Goal: Information Seeking & Learning: Learn about a topic

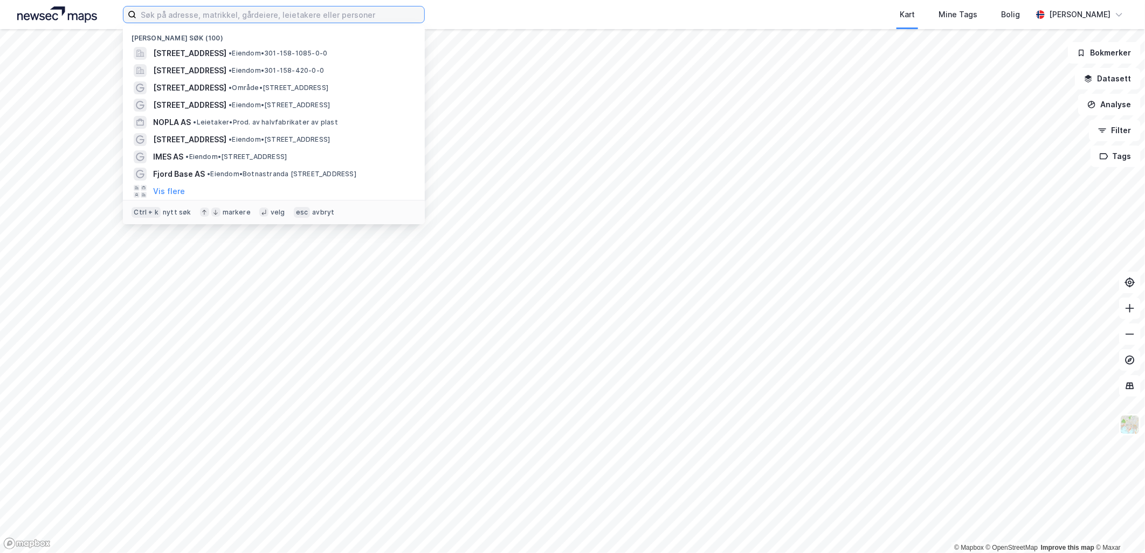
click at [243, 18] on input at bounding box center [280, 14] width 288 height 16
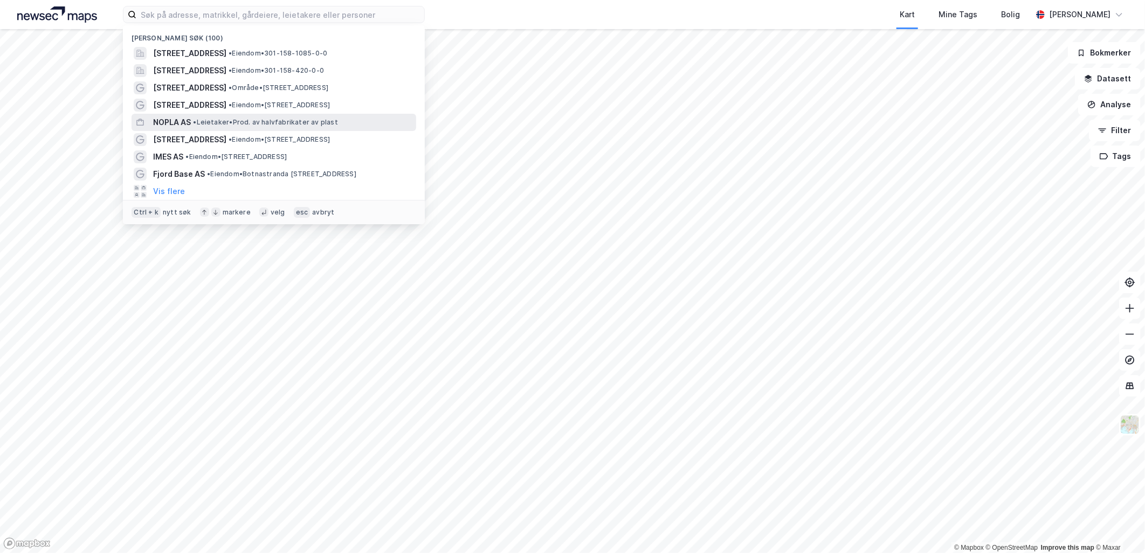
click at [293, 130] on div "NOPLA AS • Leietaker • Prod. av halvfabrikater av plast" at bounding box center [273, 122] width 285 height 17
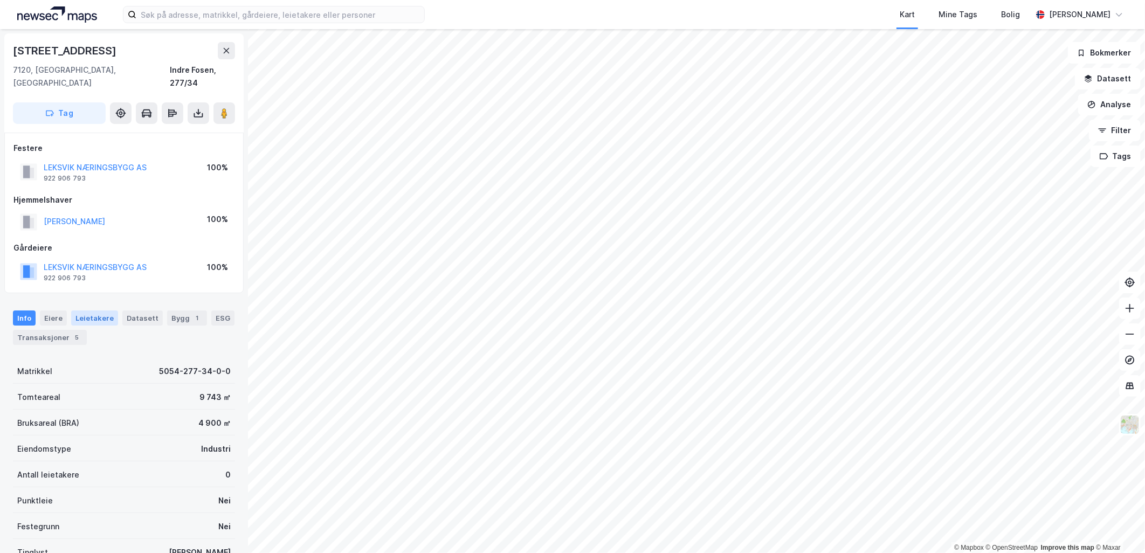
click at [87, 310] on div "Leietakere" at bounding box center [94, 317] width 47 height 15
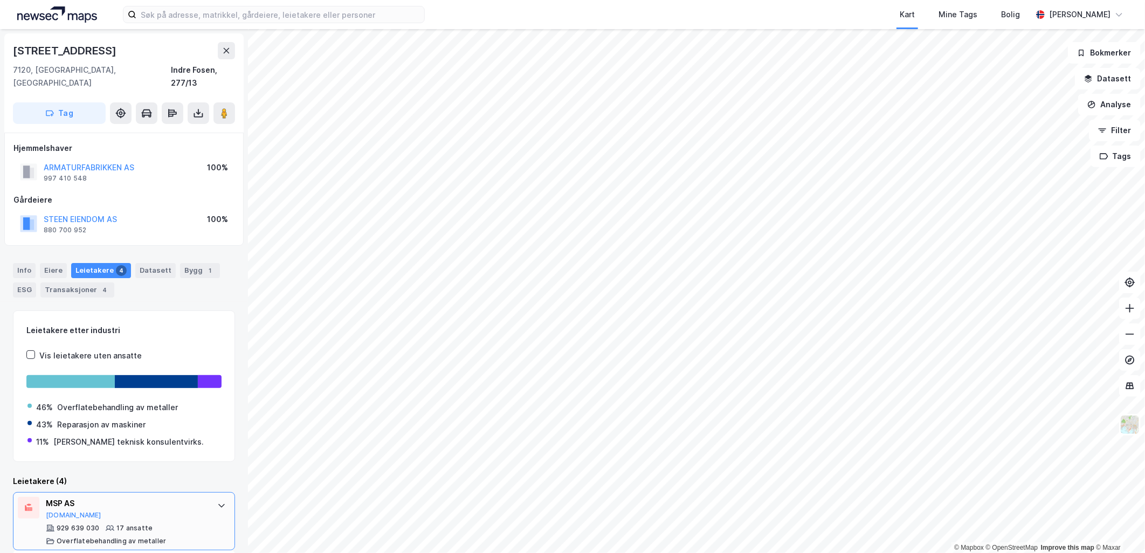
scroll to position [120, 0]
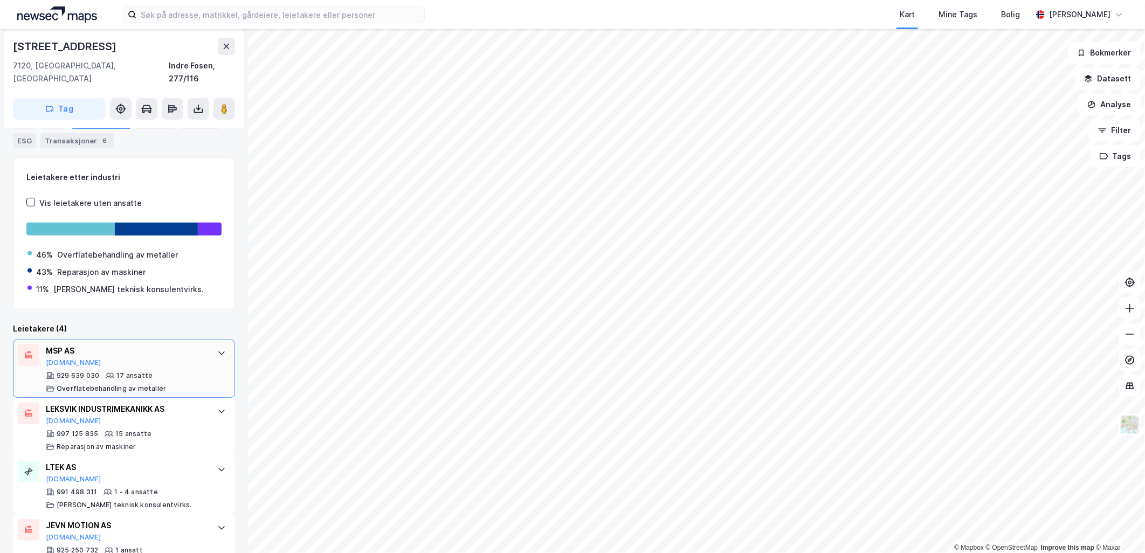
scroll to position [219, 0]
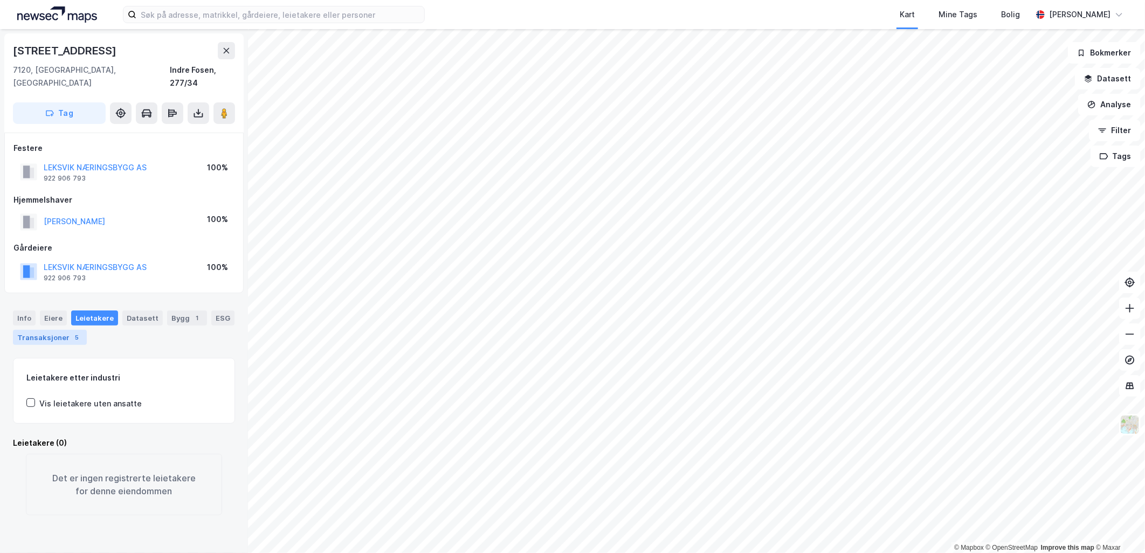
click at [59, 330] on div "Transaksjoner 5" at bounding box center [50, 337] width 74 height 15
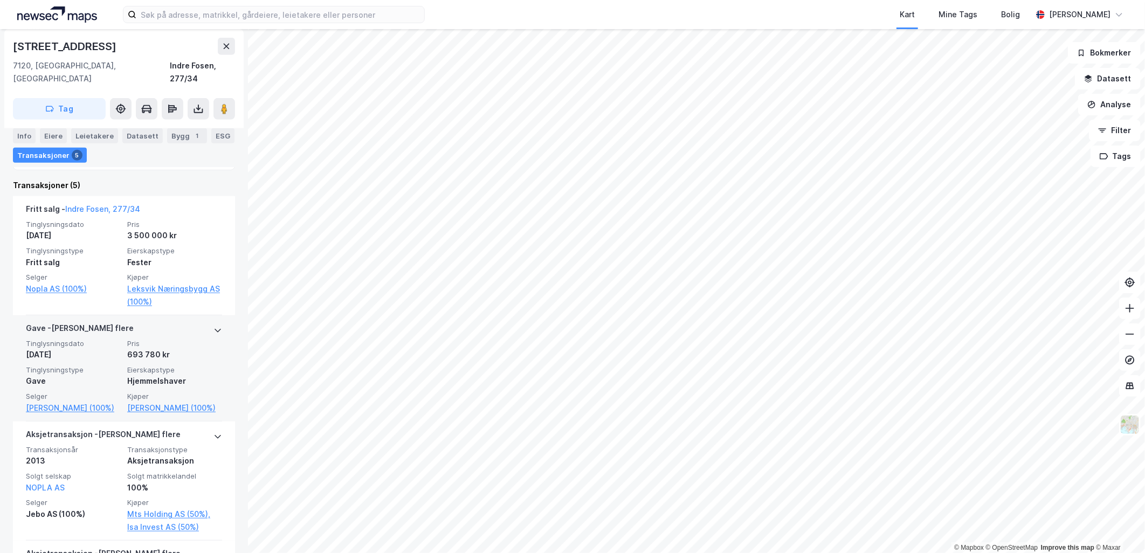
scroll to position [366, 0]
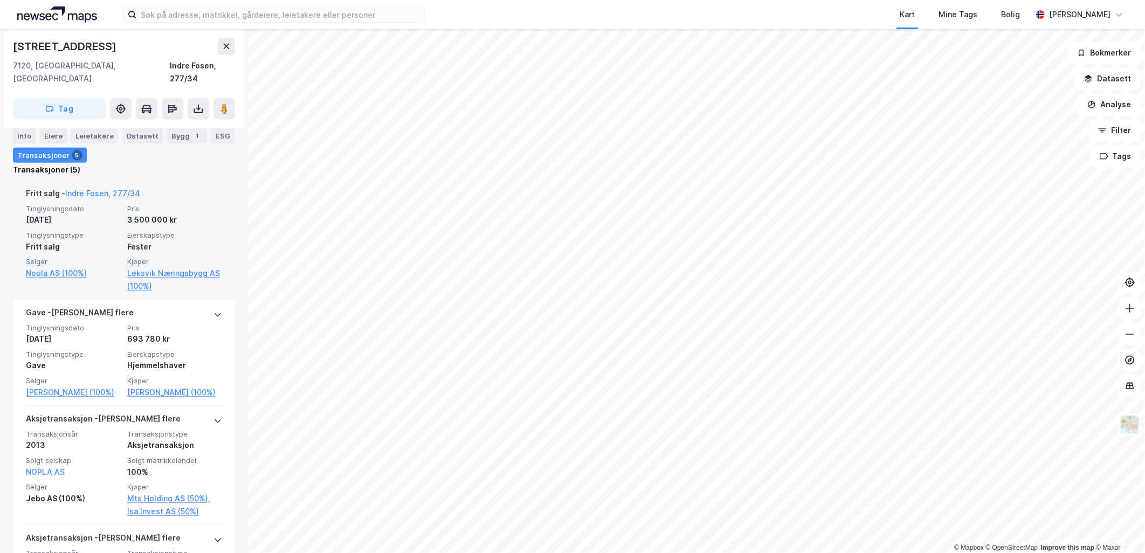
click at [133, 204] on span "Pris" at bounding box center [174, 208] width 95 height 9
click at [132, 213] on div "3 500 000 kr" at bounding box center [174, 219] width 95 height 13
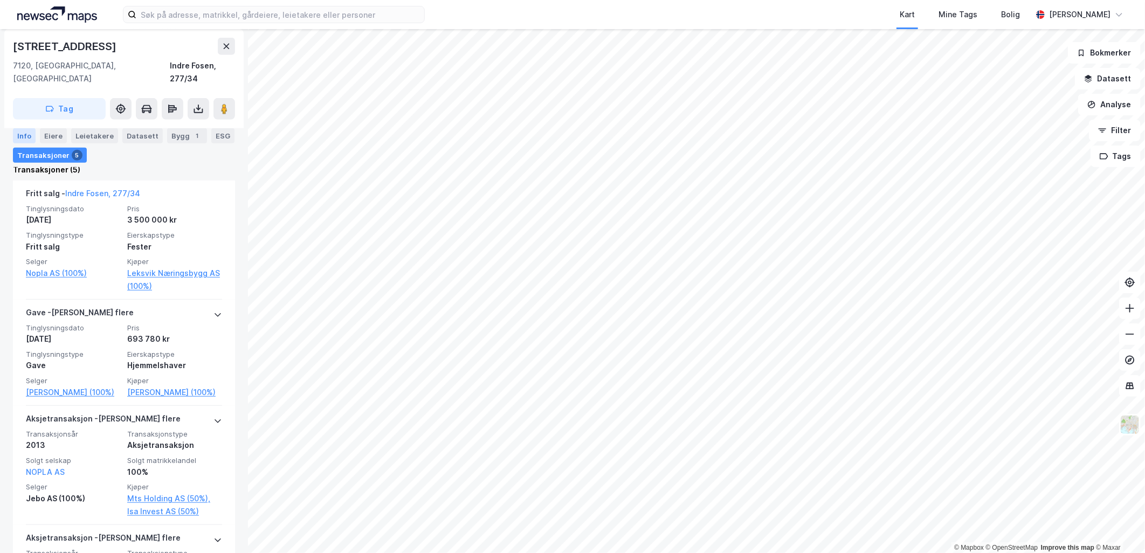
click at [18, 141] on div "Info" at bounding box center [24, 135] width 23 height 15
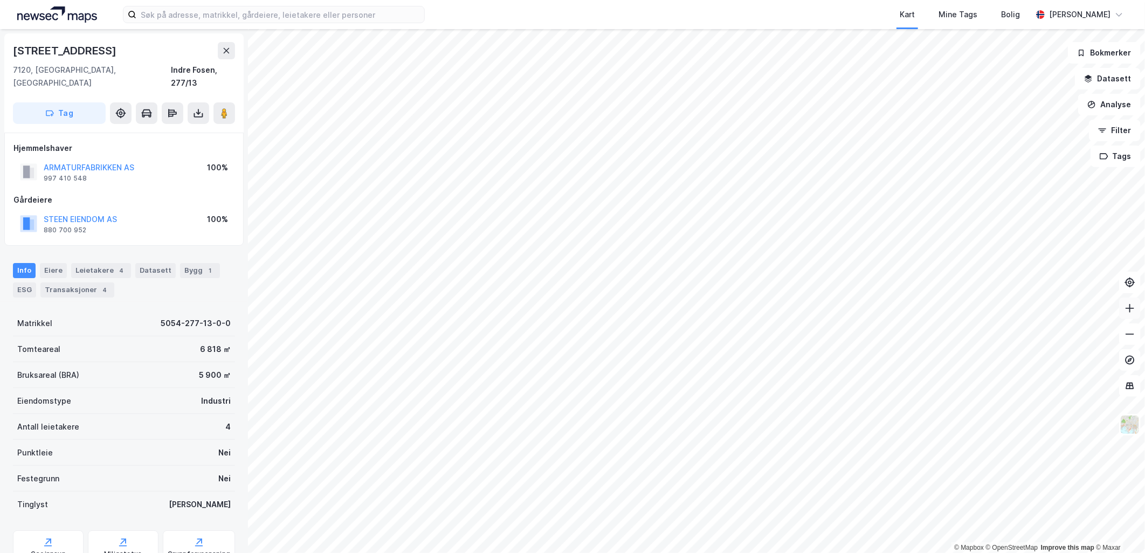
scroll to position [1, 0]
click at [94, 281] on div "Transaksjoner 4" at bounding box center [77, 288] width 74 height 15
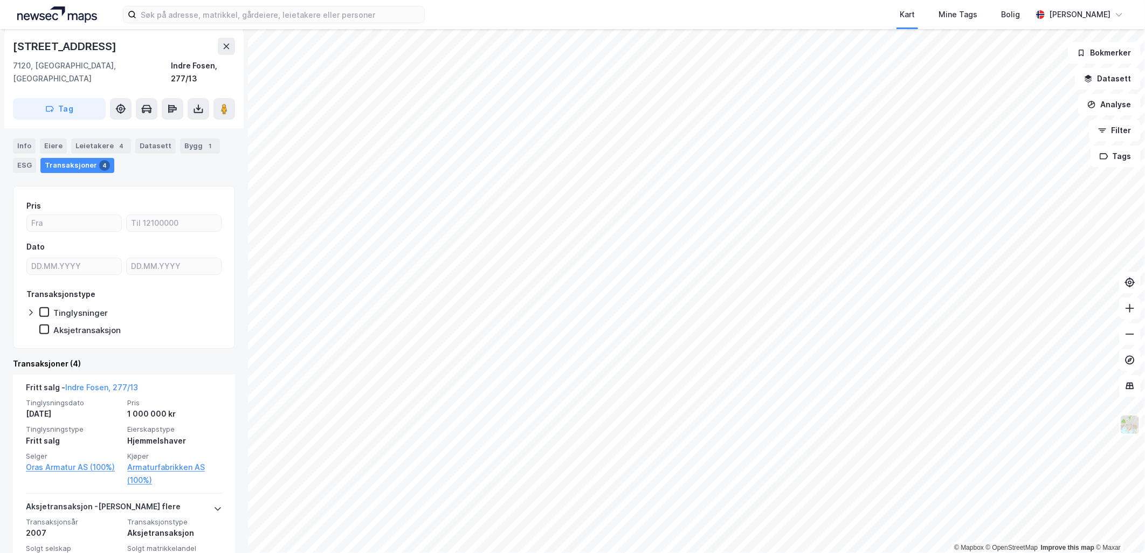
scroll to position [120, 0]
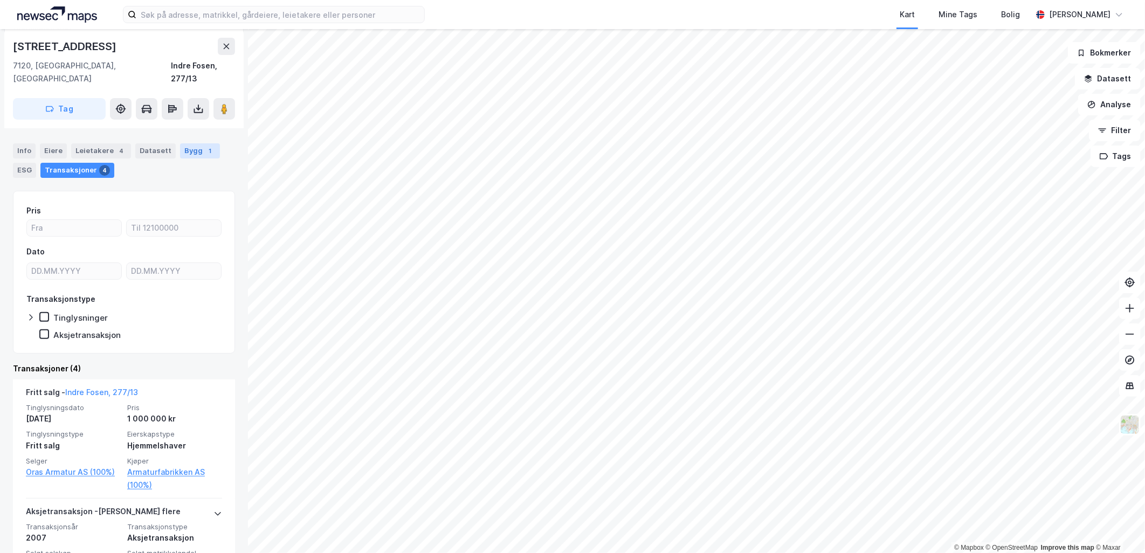
click at [186, 143] on div "Bygg 1" at bounding box center [200, 150] width 40 height 15
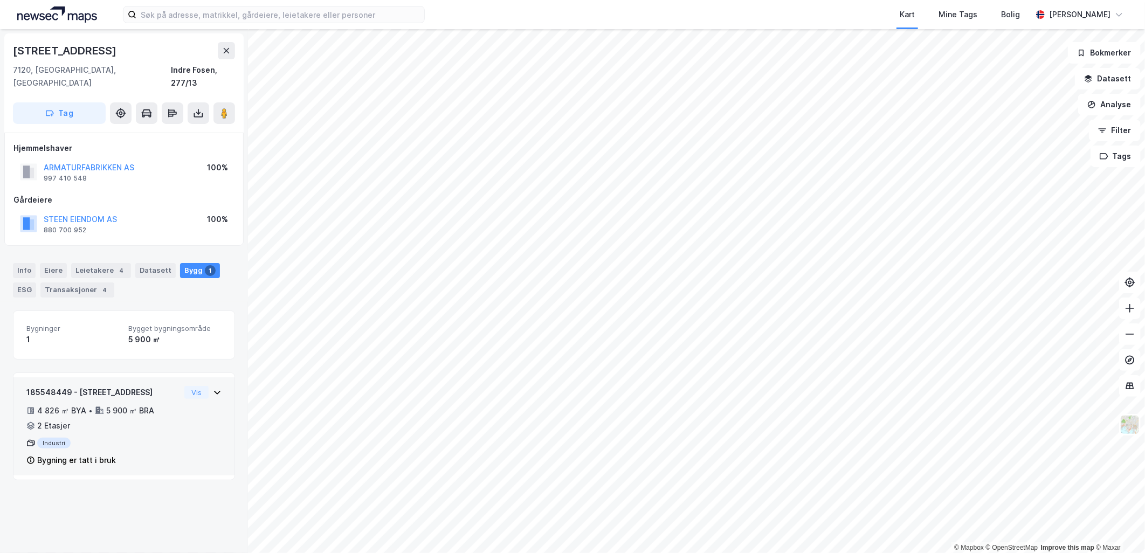
click at [213, 388] on icon at bounding box center [217, 392] width 9 height 9
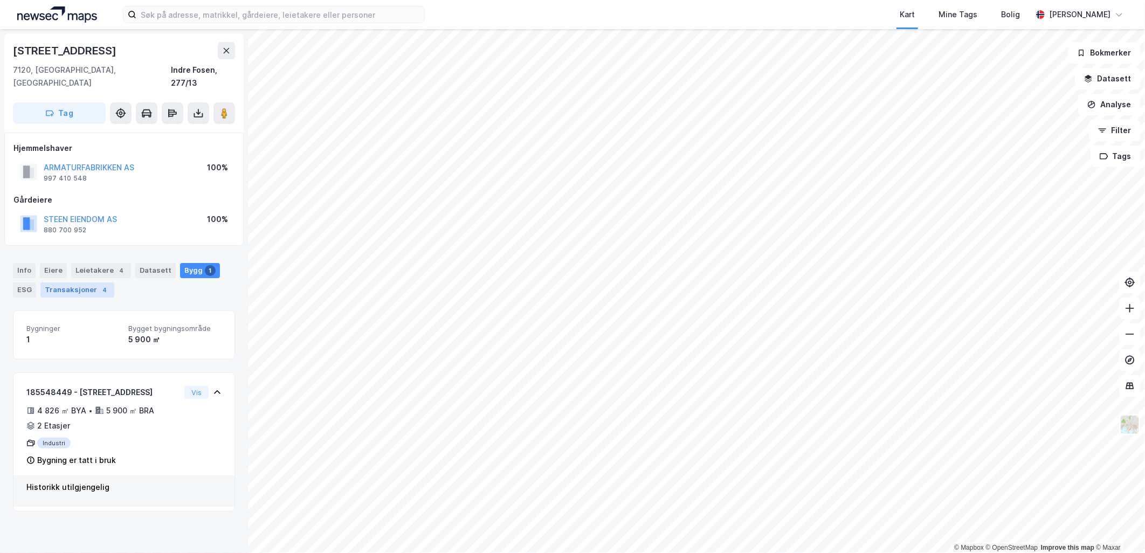
click at [87, 282] on div "Transaksjoner 4" at bounding box center [77, 289] width 74 height 15
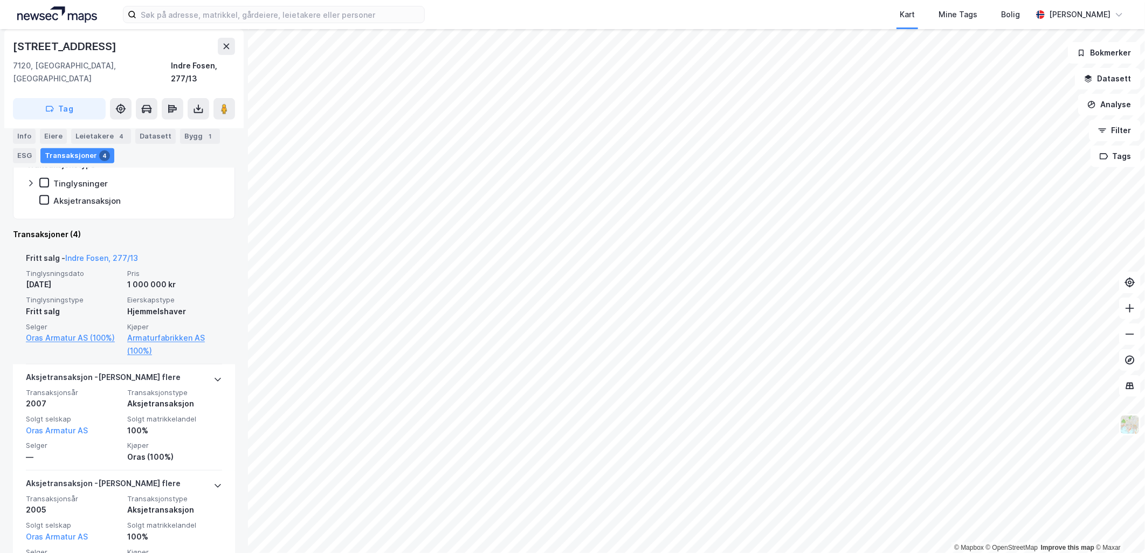
scroll to position [239, 0]
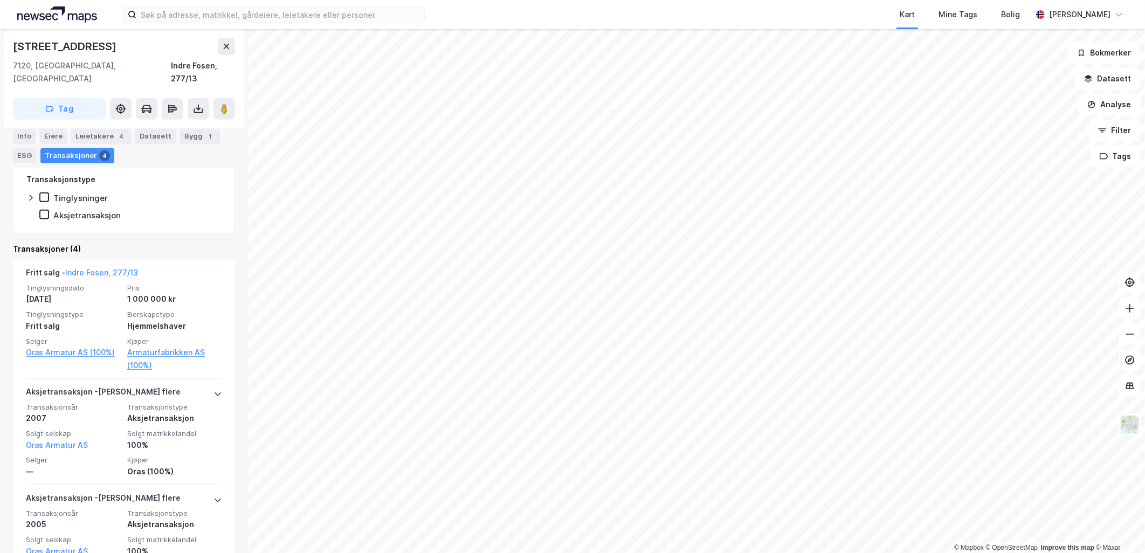
click at [93, 135] on div "Leietakere 4" at bounding box center [101, 135] width 60 height 15
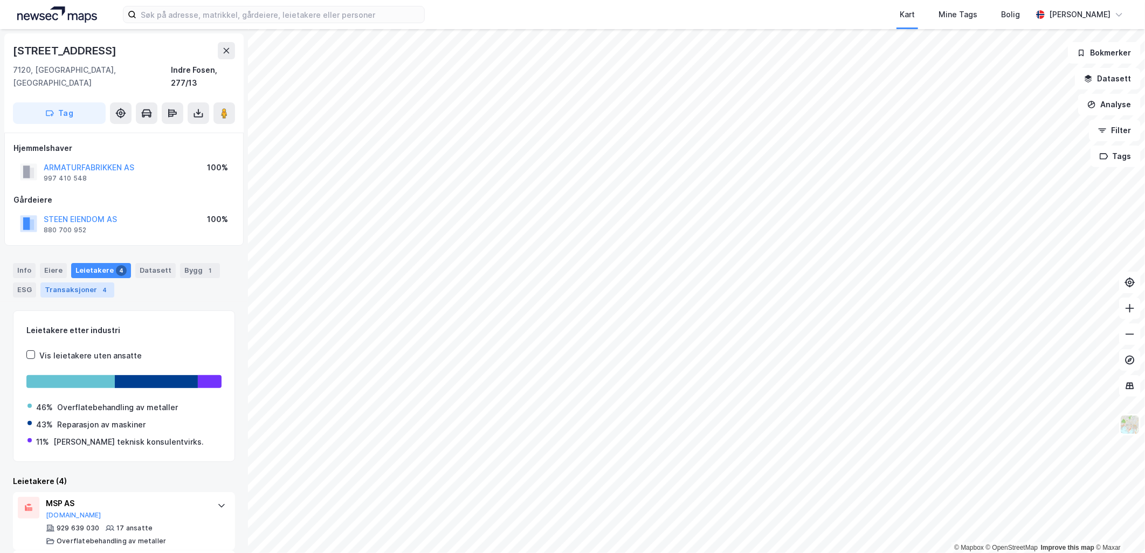
click at [52, 282] on div "Transaksjoner 4" at bounding box center [77, 289] width 74 height 15
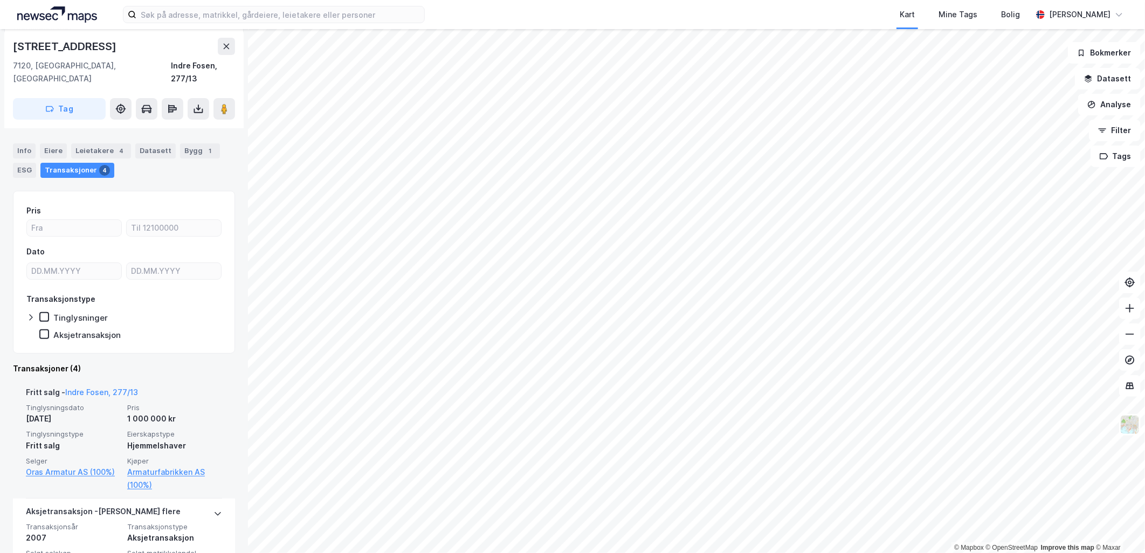
scroll to position [179, 0]
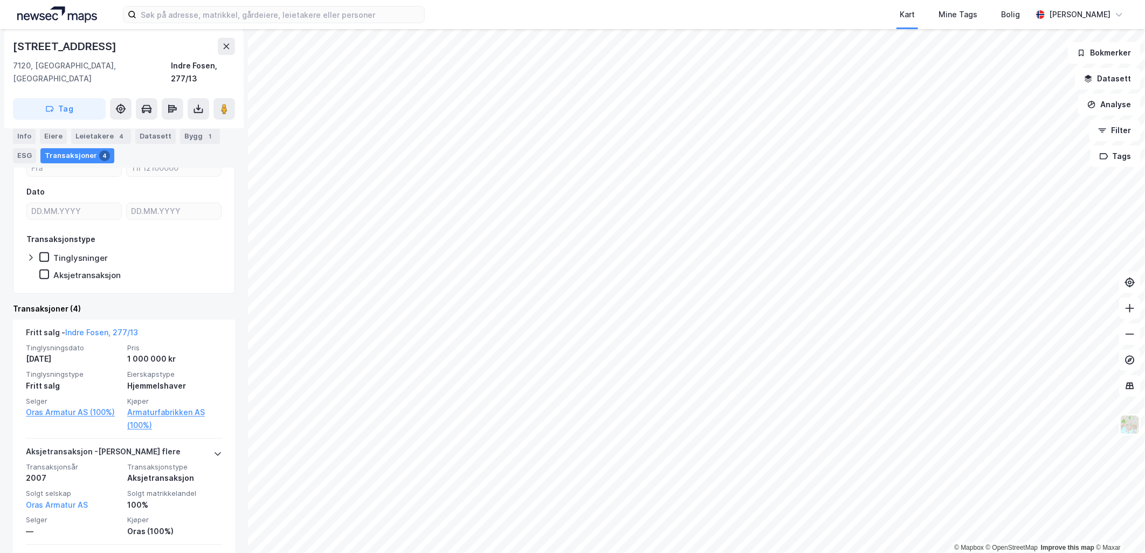
click at [50, 132] on div "Eiere" at bounding box center [53, 135] width 27 height 15
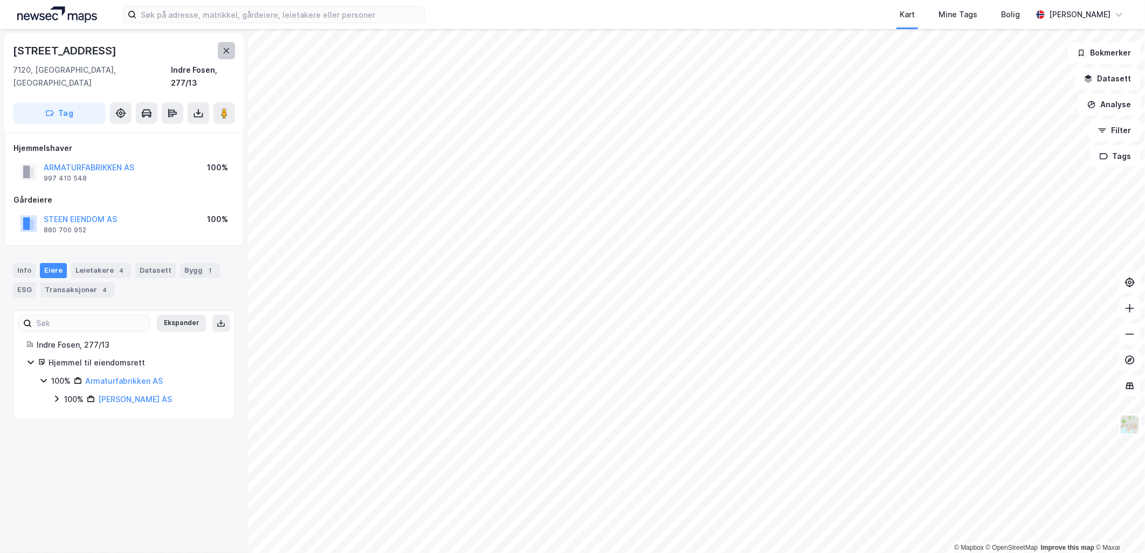
click at [226, 51] on icon at bounding box center [226, 50] width 9 height 9
click at [17, 263] on div "Info" at bounding box center [24, 270] width 23 height 15
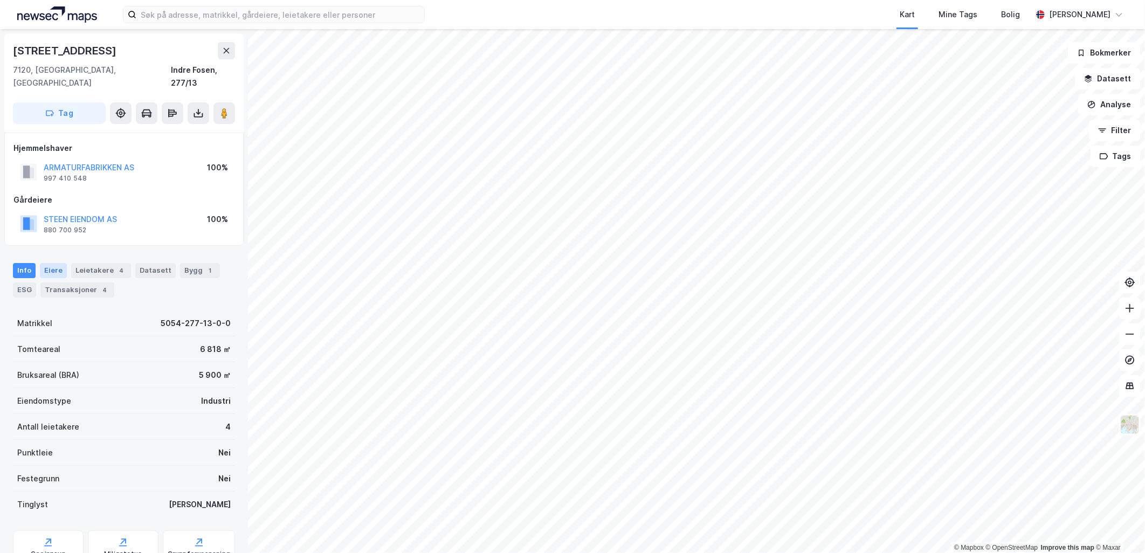
click at [52, 263] on div "Eiere" at bounding box center [53, 270] width 27 height 15
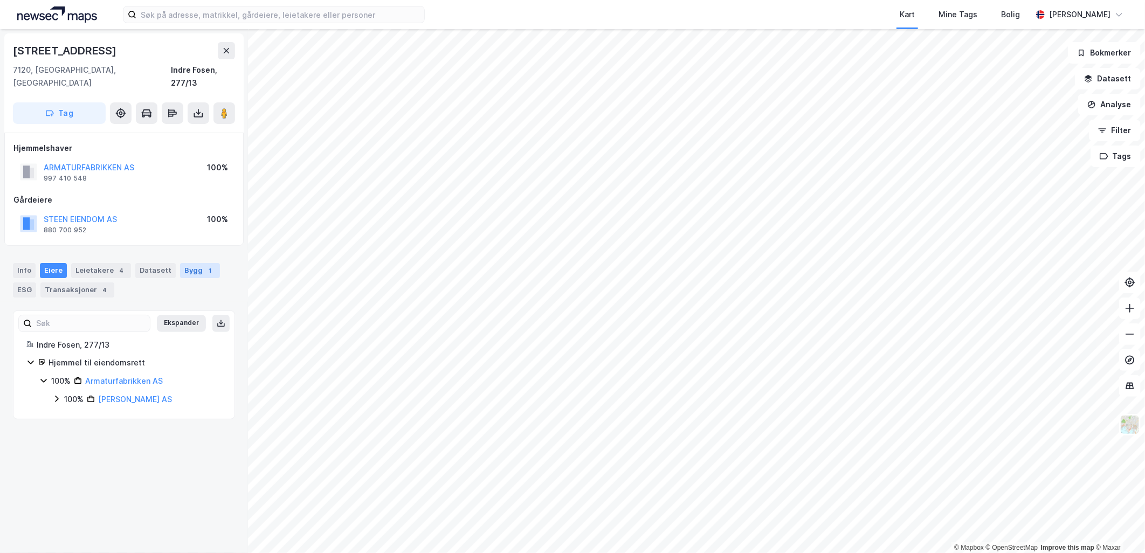
click at [196, 263] on div "Bygg 1" at bounding box center [200, 270] width 40 height 15
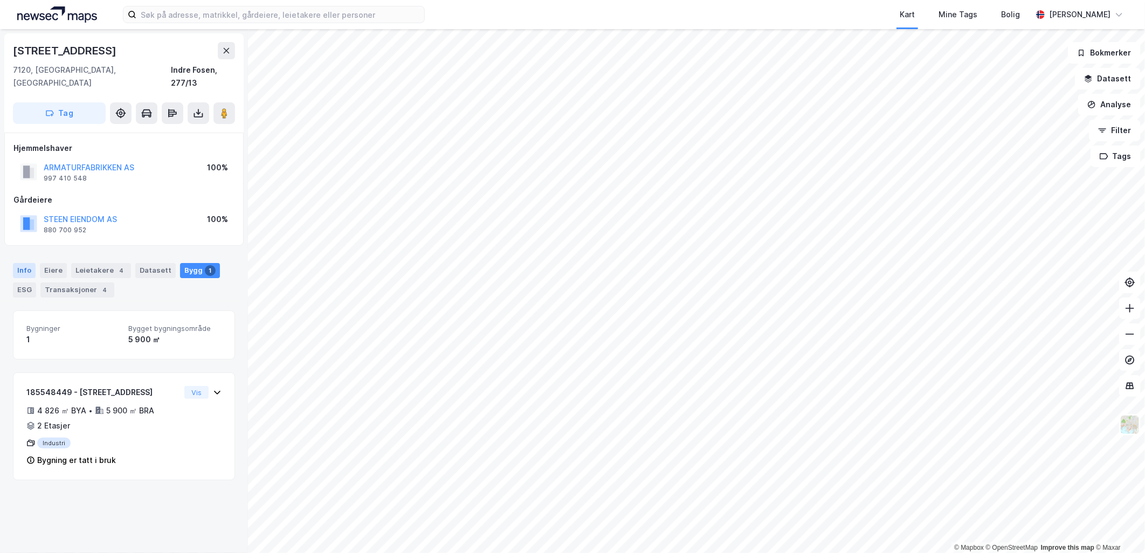
click at [15, 263] on div "Info" at bounding box center [24, 270] width 23 height 15
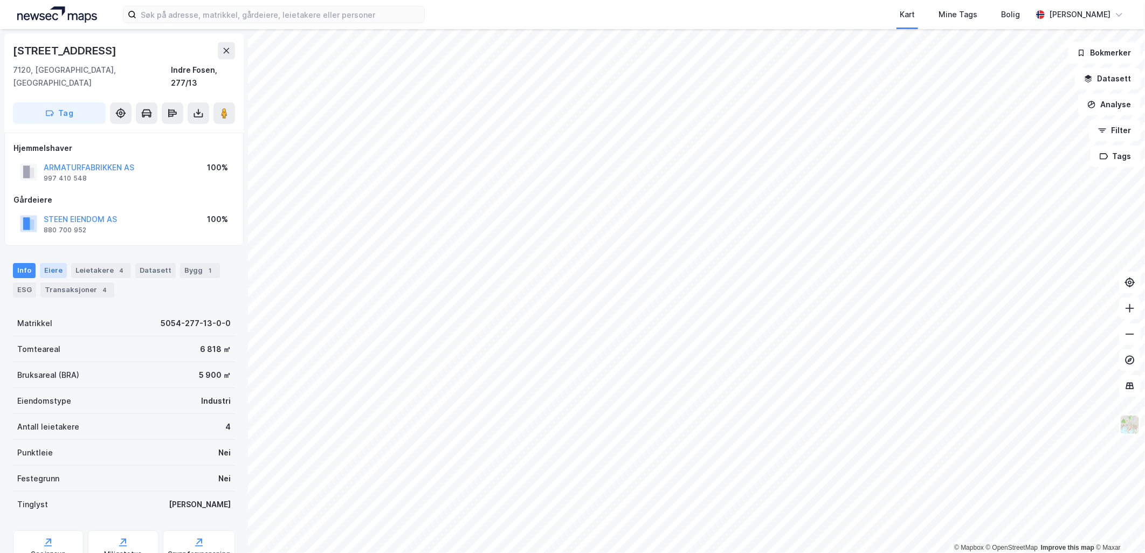
click at [58, 263] on div "Eiere" at bounding box center [53, 270] width 27 height 15
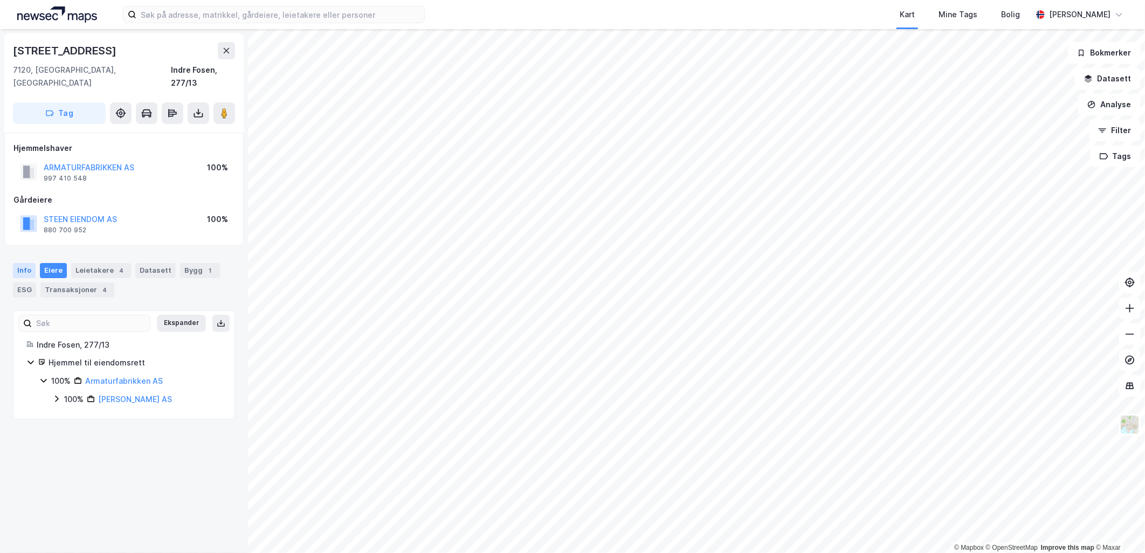
click at [22, 263] on div "Info" at bounding box center [24, 270] width 23 height 15
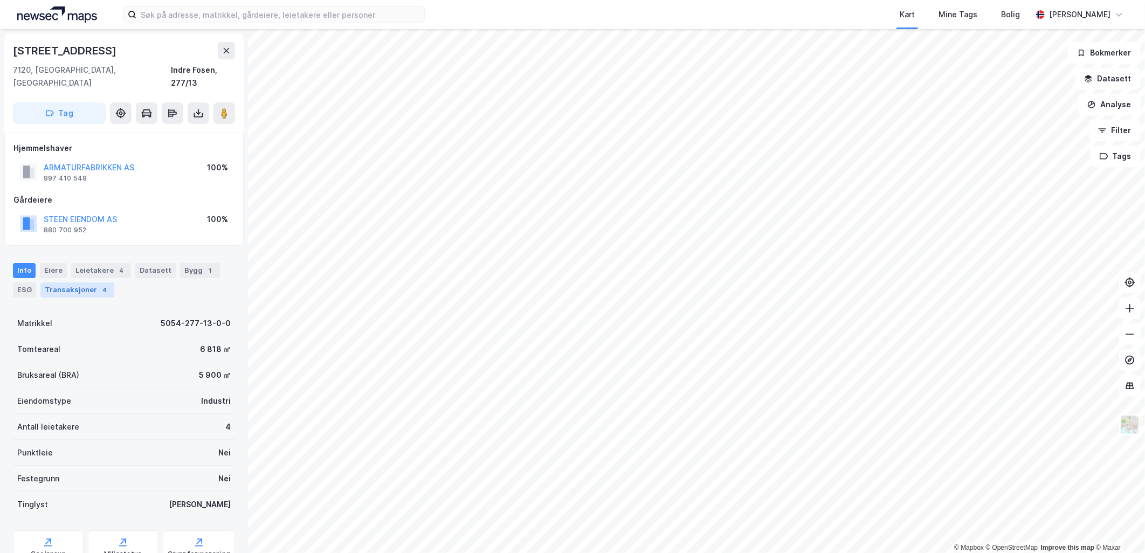
click at [81, 282] on div "Transaksjoner 4" at bounding box center [77, 289] width 74 height 15
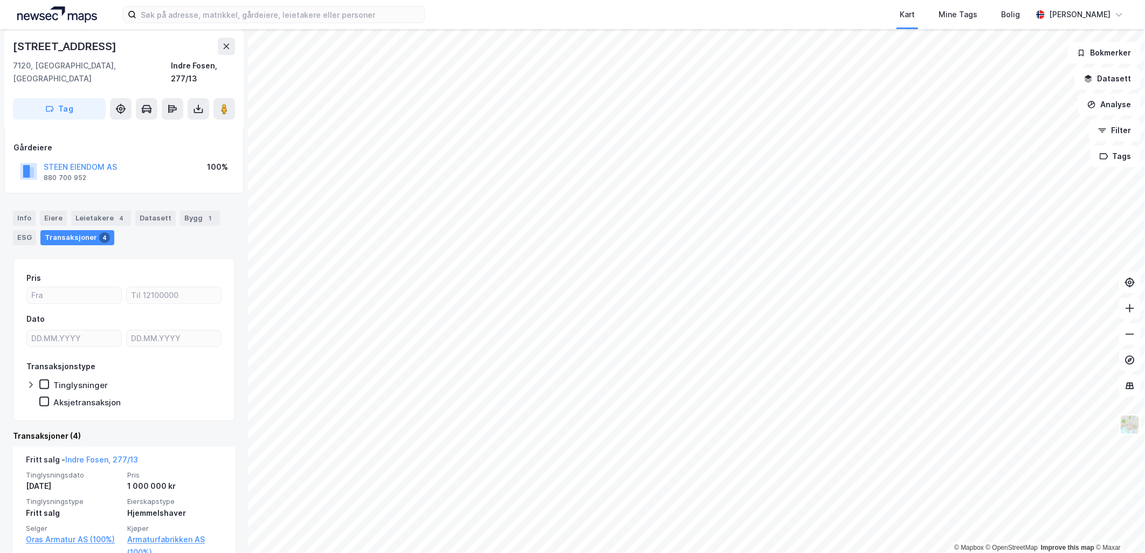
scroll to position [120, 0]
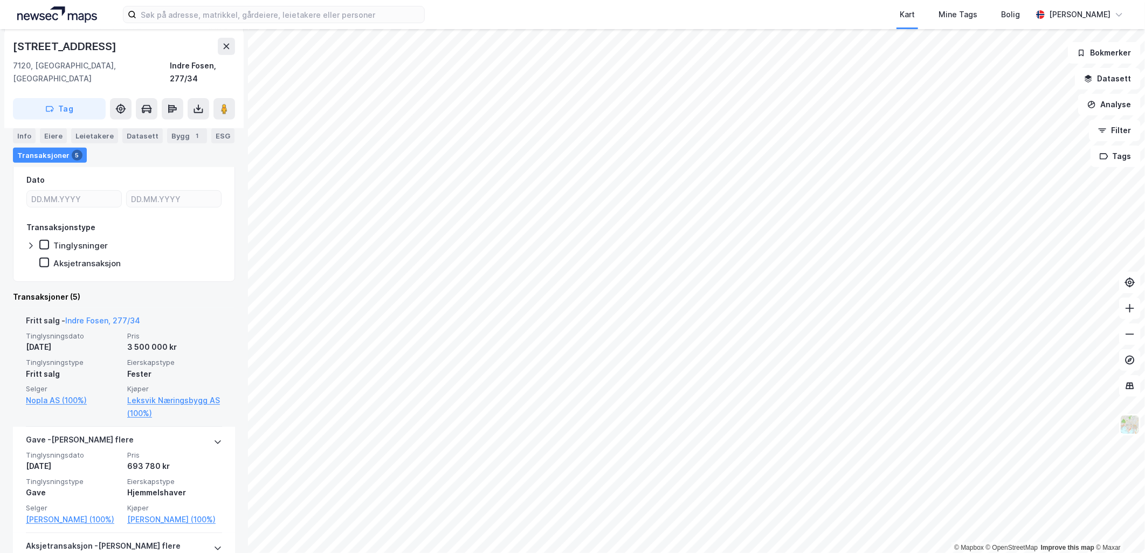
scroll to position [299, 0]
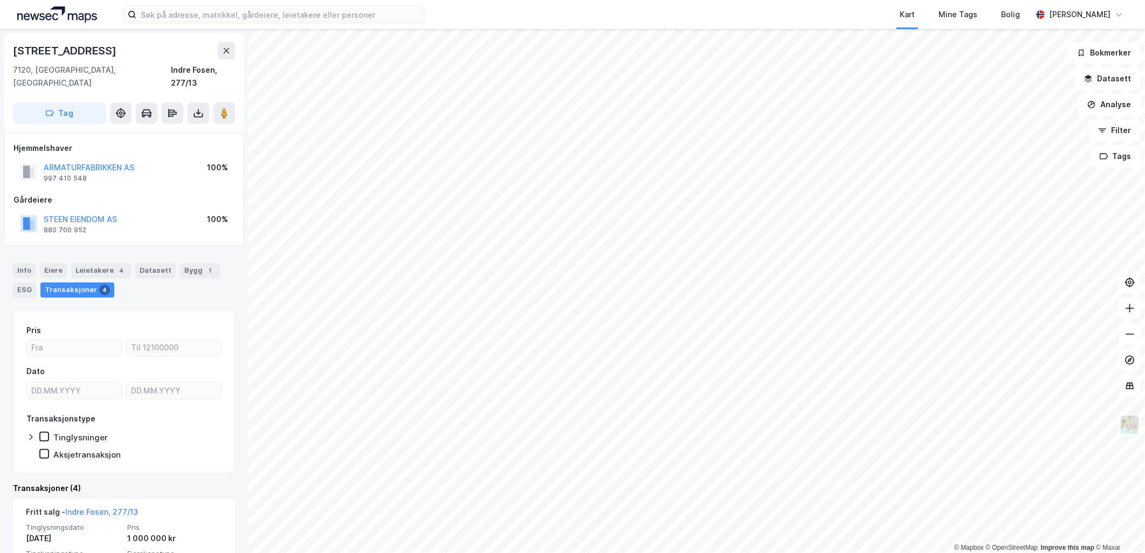
scroll to position [60, 0]
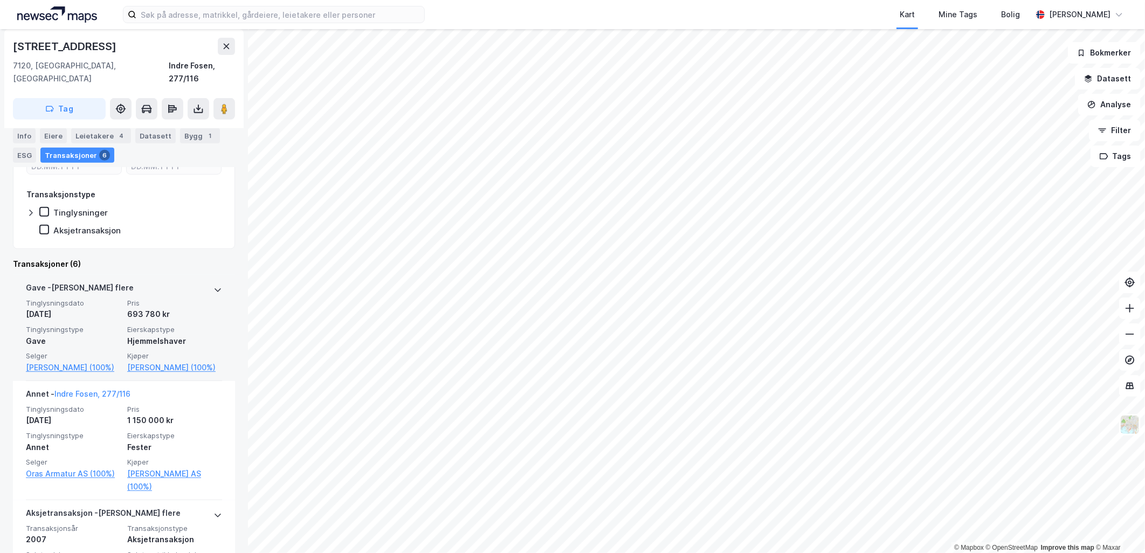
scroll to position [299, 0]
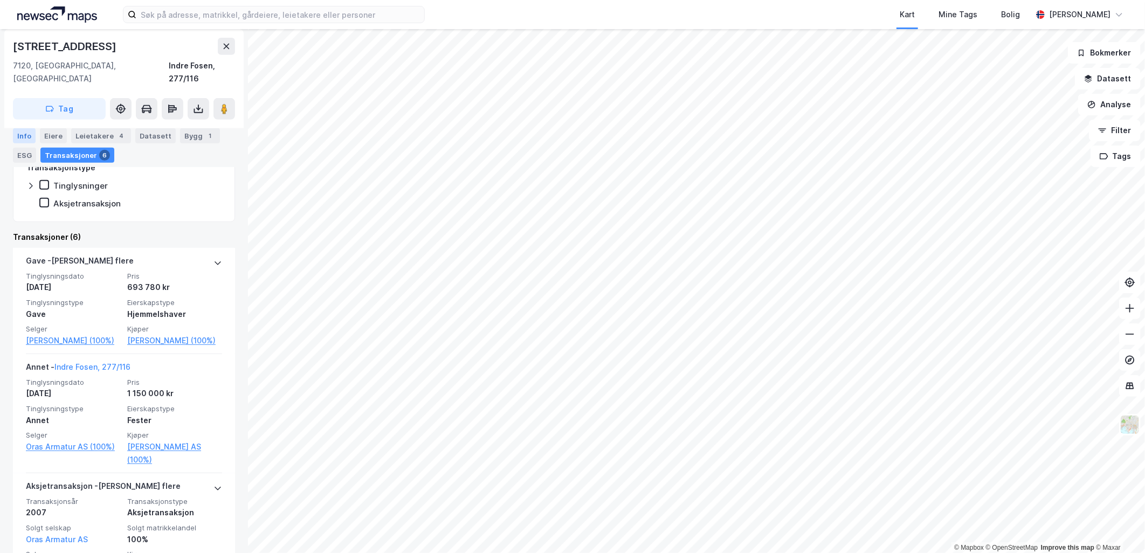
click at [22, 141] on div "Info" at bounding box center [24, 135] width 23 height 15
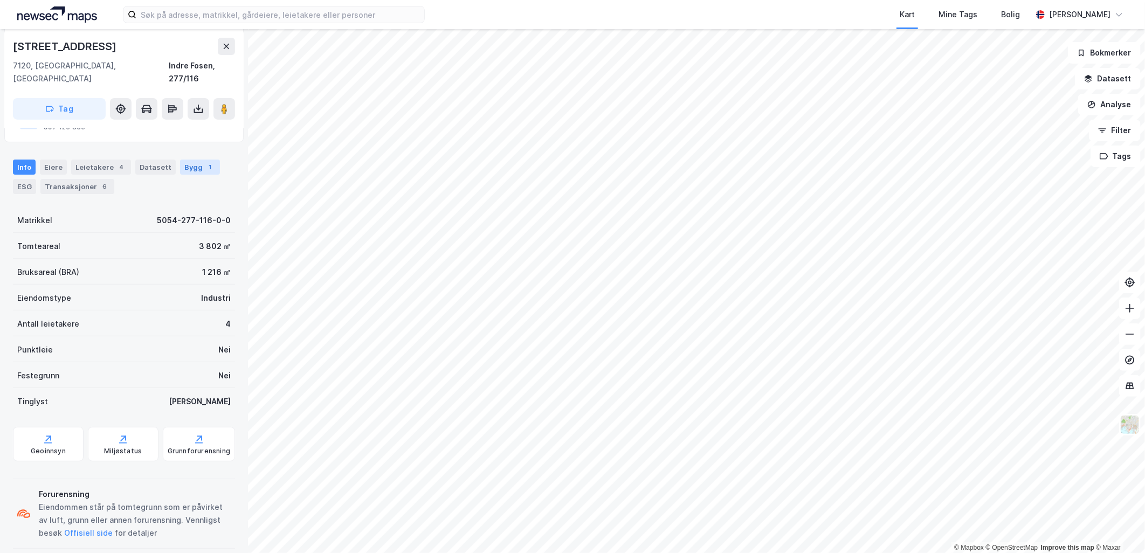
click at [195, 160] on div "Bygg 1" at bounding box center [200, 167] width 40 height 15
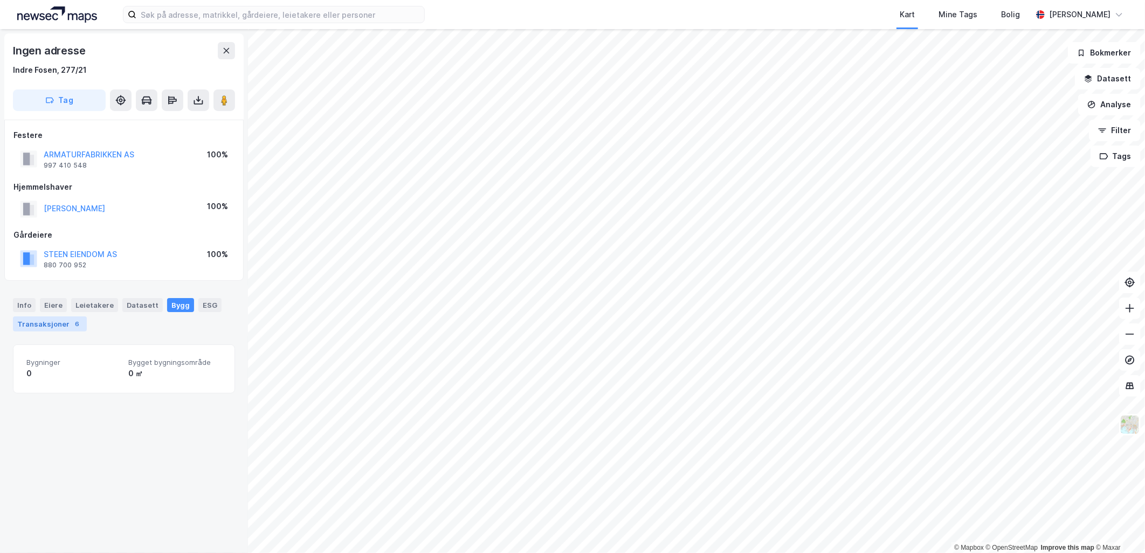
click at [33, 320] on div "Transaksjoner 6" at bounding box center [50, 323] width 74 height 15
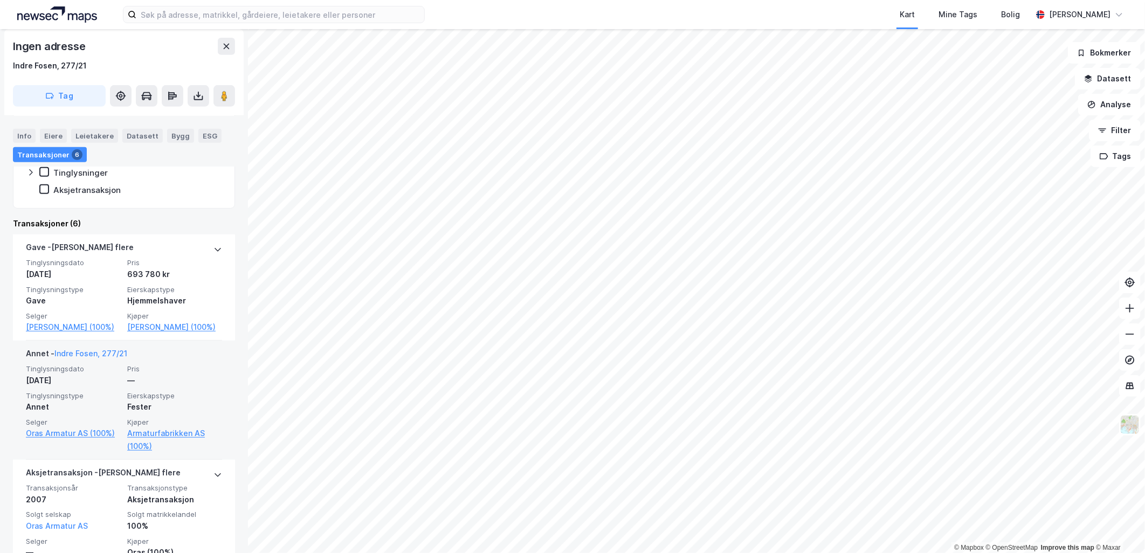
scroll to position [299, 0]
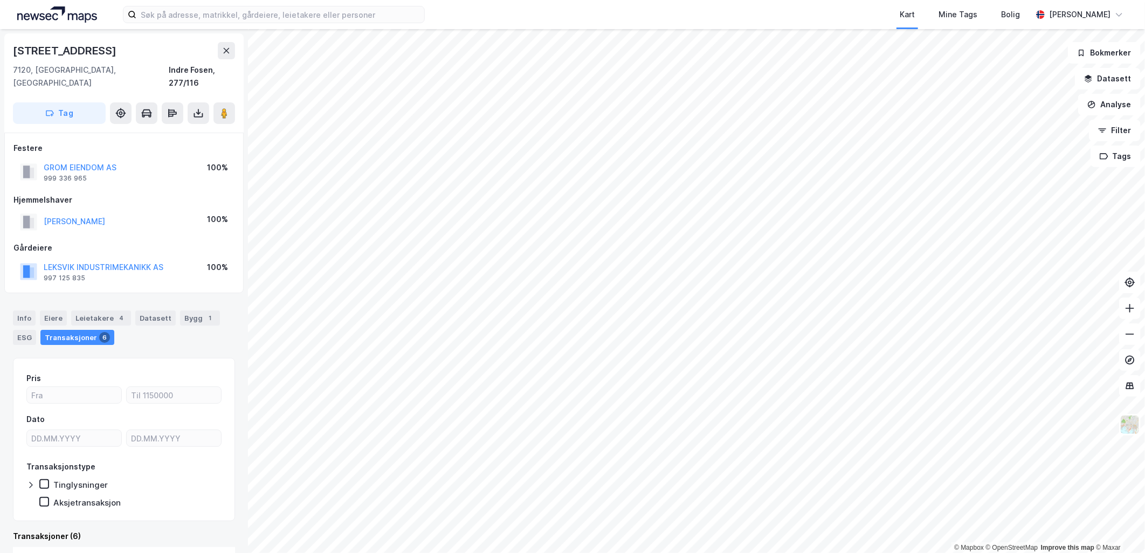
click at [89, 330] on div "Transaksjoner 6" at bounding box center [77, 337] width 74 height 15
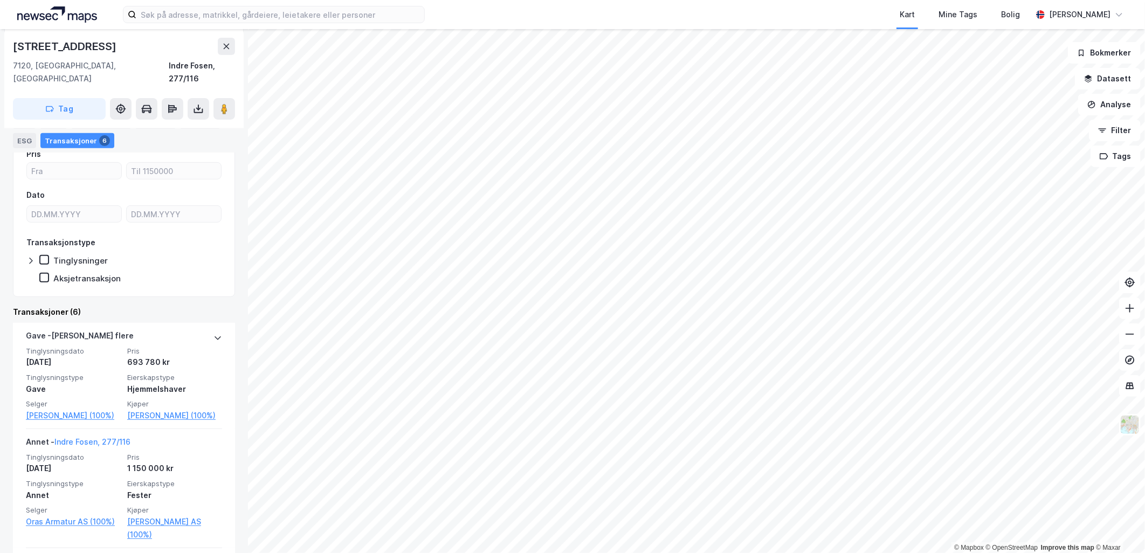
scroll to position [239, 0]
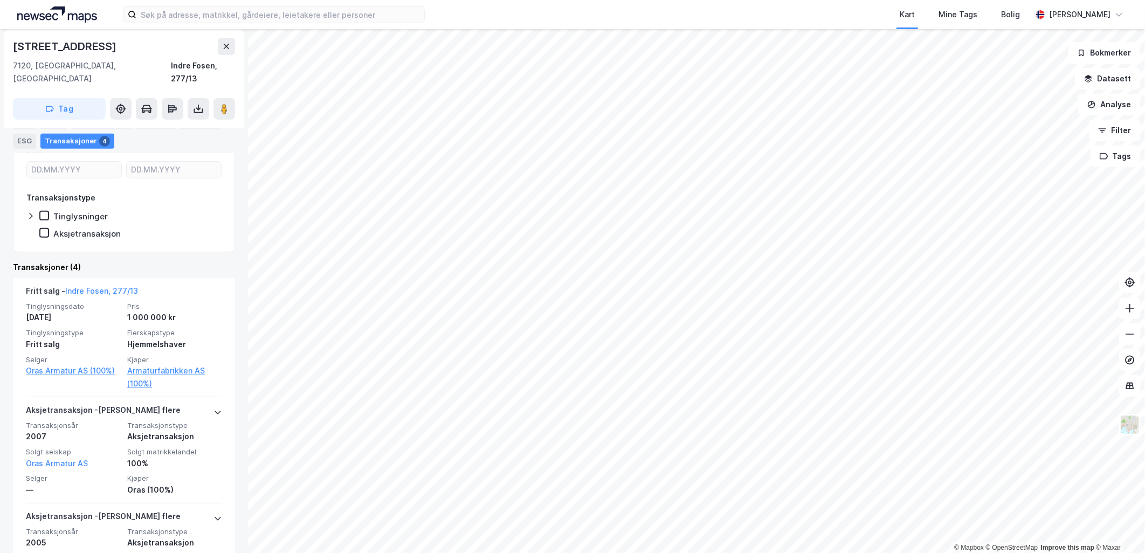
scroll to position [239, 0]
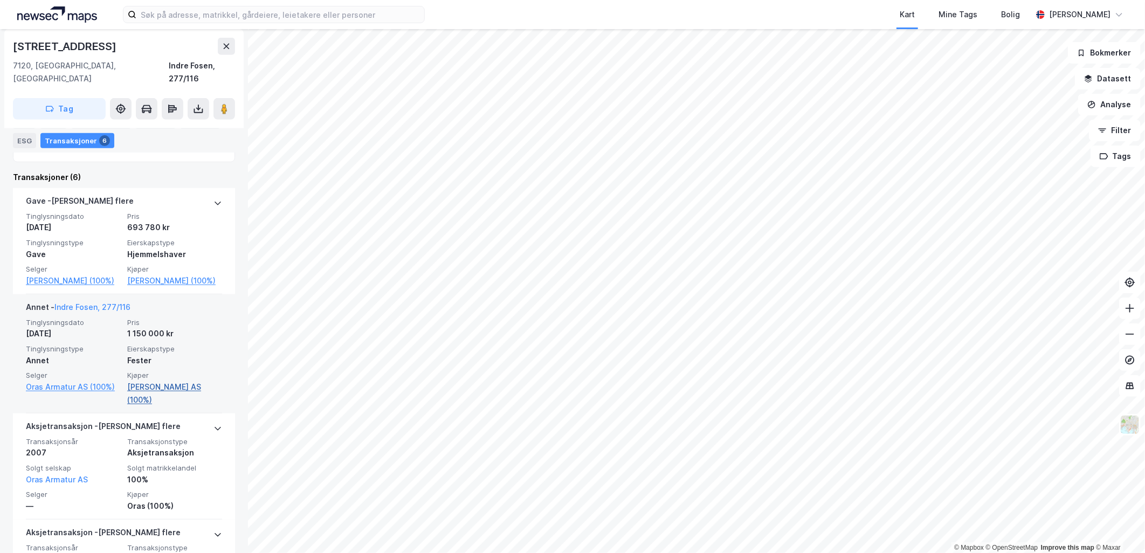
scroll to position [299, 0]
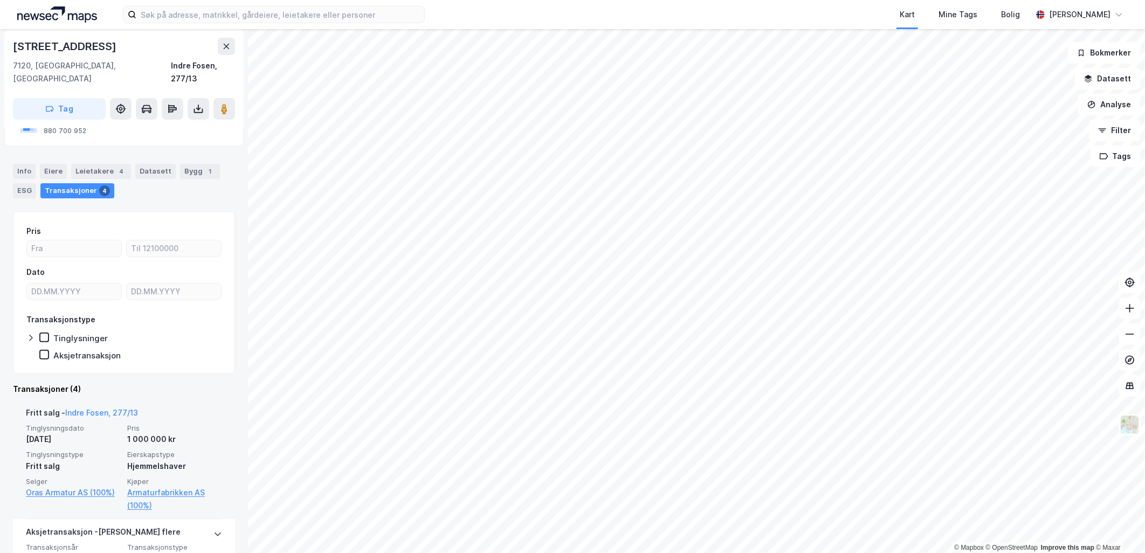
scroll to position [120, 0]
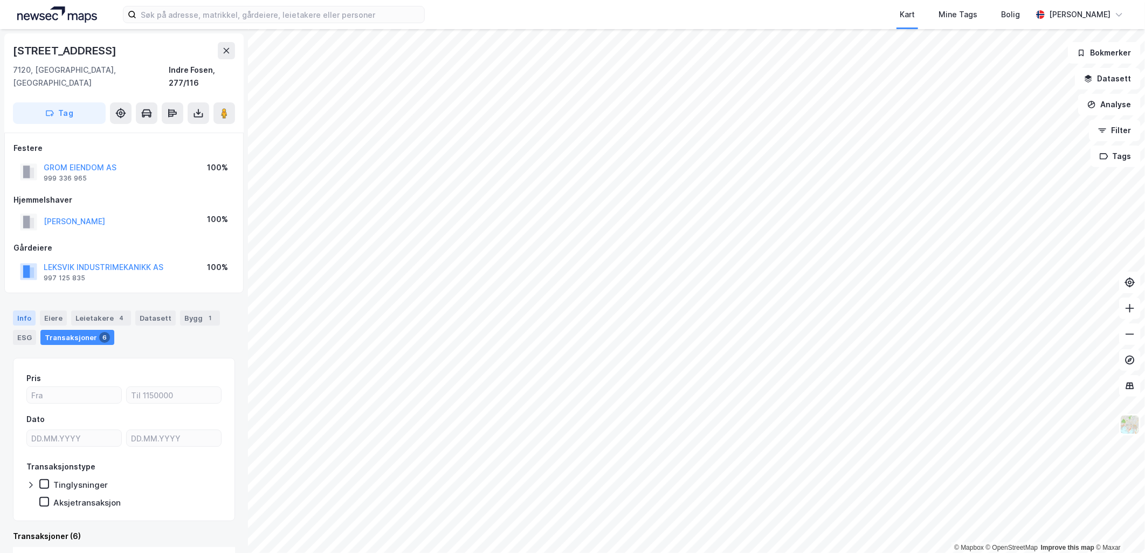
click at [28, 310] on div "Info" at bounding box center [24, 317] width 23 height 15
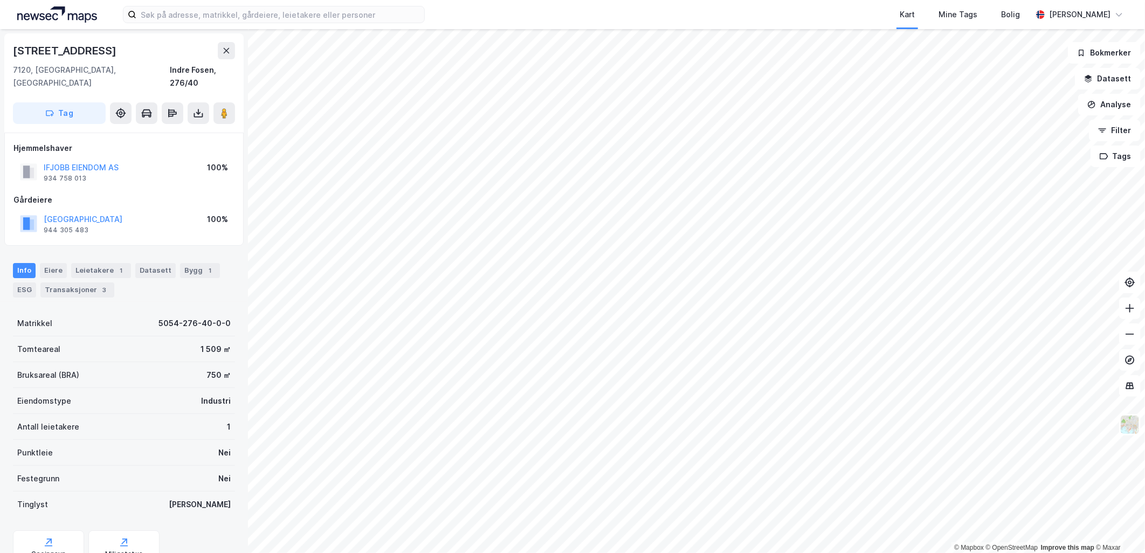
scroll to position [1, 0]
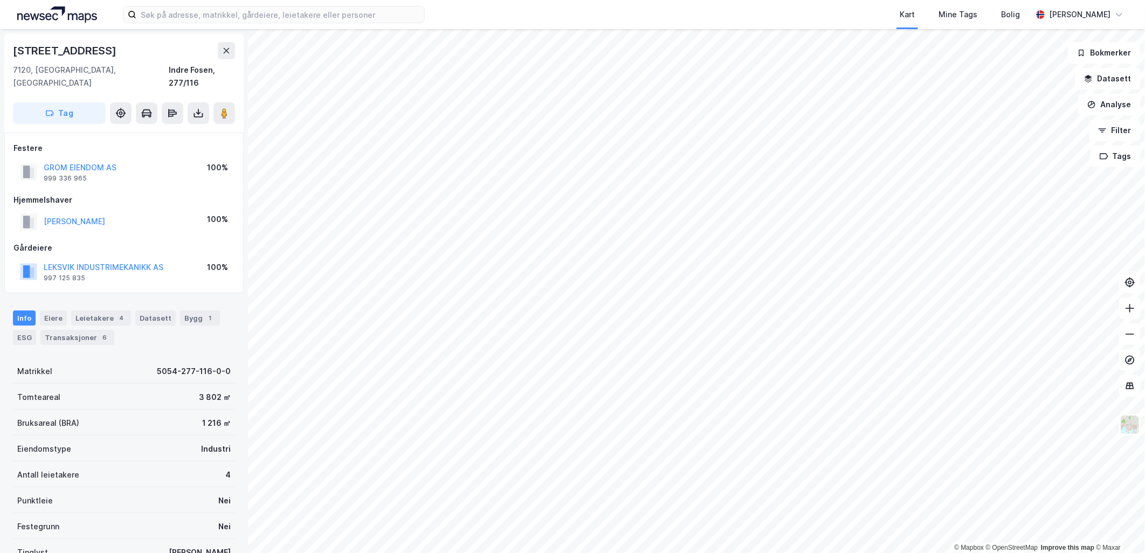
scroll to position [1, 0]
click at [99, 331] on div "6" at bounding box center [104, 336] width 11 height 11
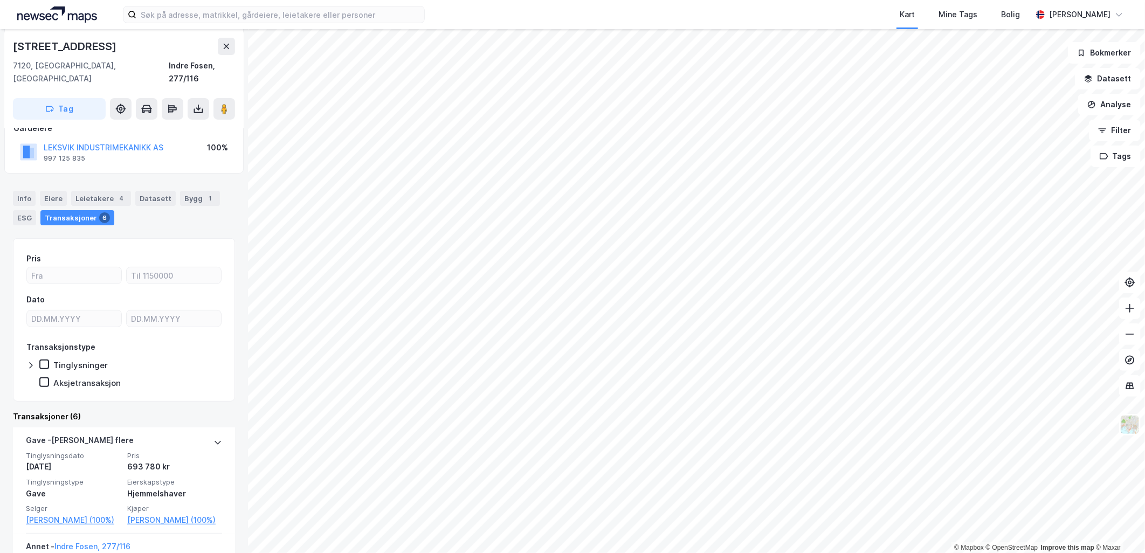
scroll to position [239, 0]
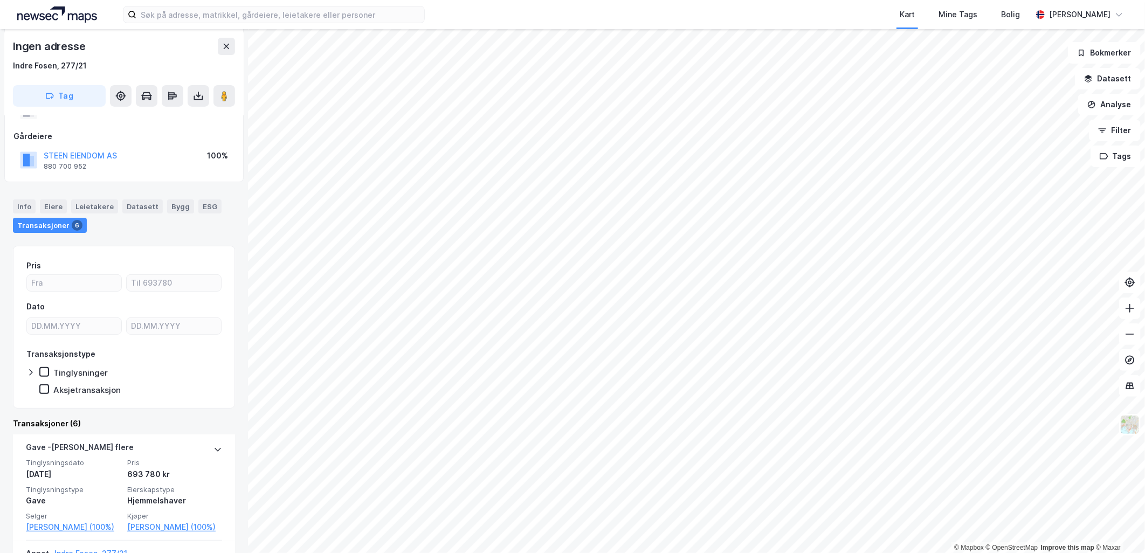
scroll to position [120, 0]
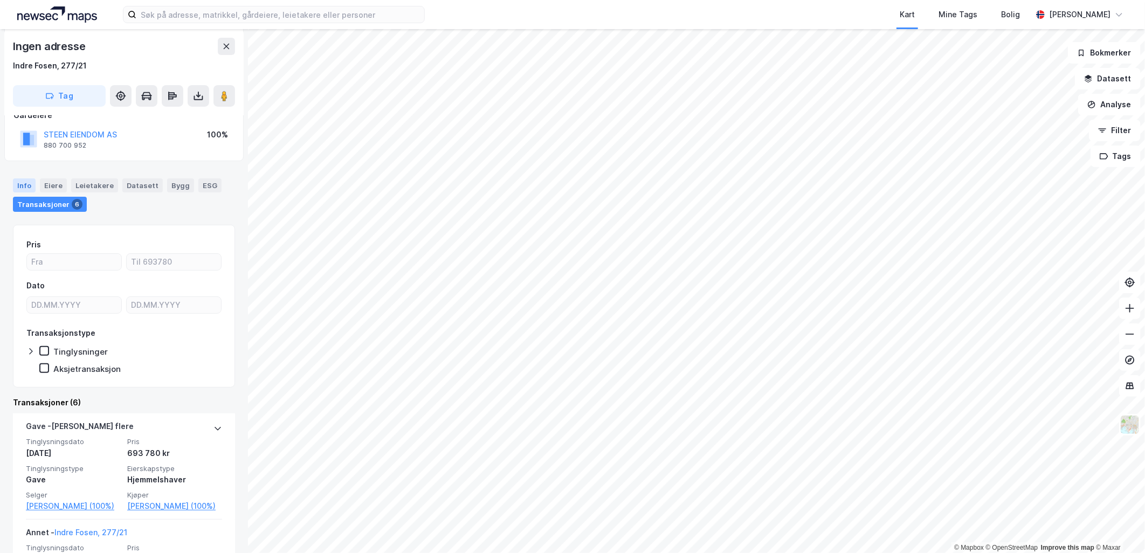
click at [24, 187] on div "Info" at bounding box center [24, 185] width 23 height 14
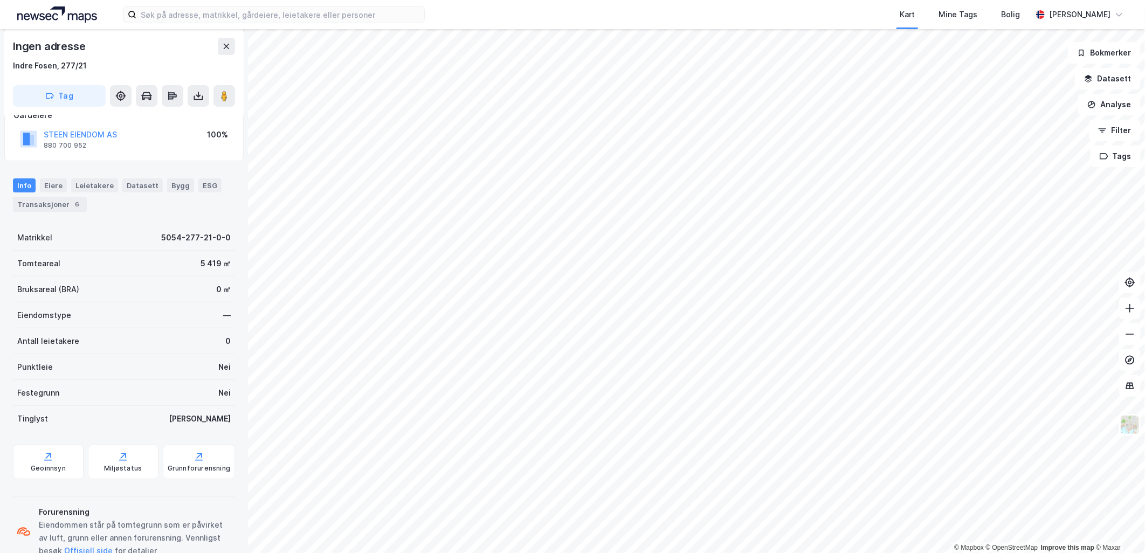
drag, startPoint x: 54, startPoint y: 180, endPoint x: 57, endPoint y: 185, distance: 6.0
click at [54, 180] on div "Eiere" at bounding box center [53, 185] width 27 height 14
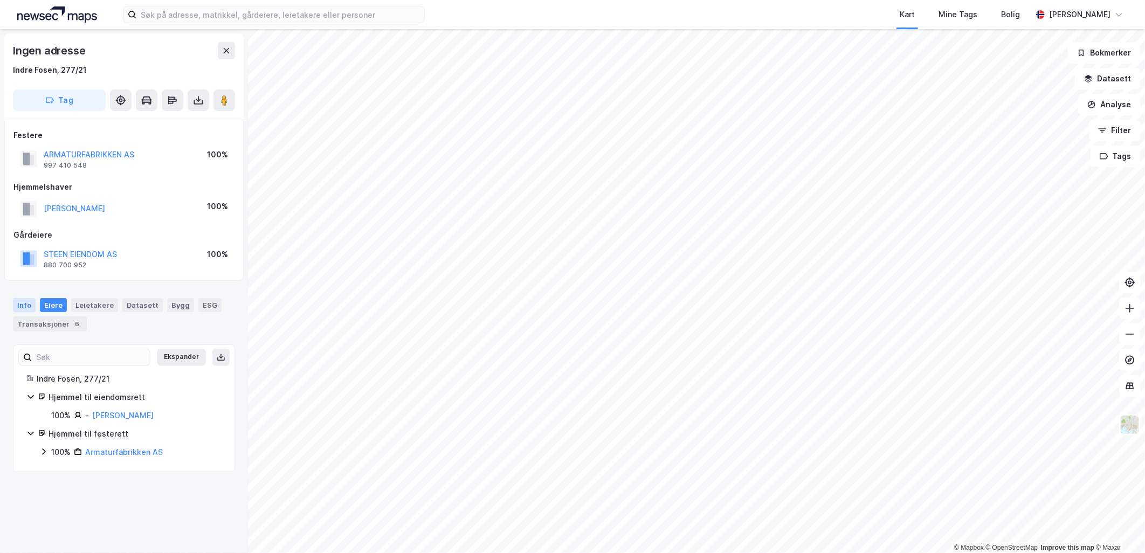
click at [25, 304] on div "Info" at bounding box center [24, 305] width 23 height 14
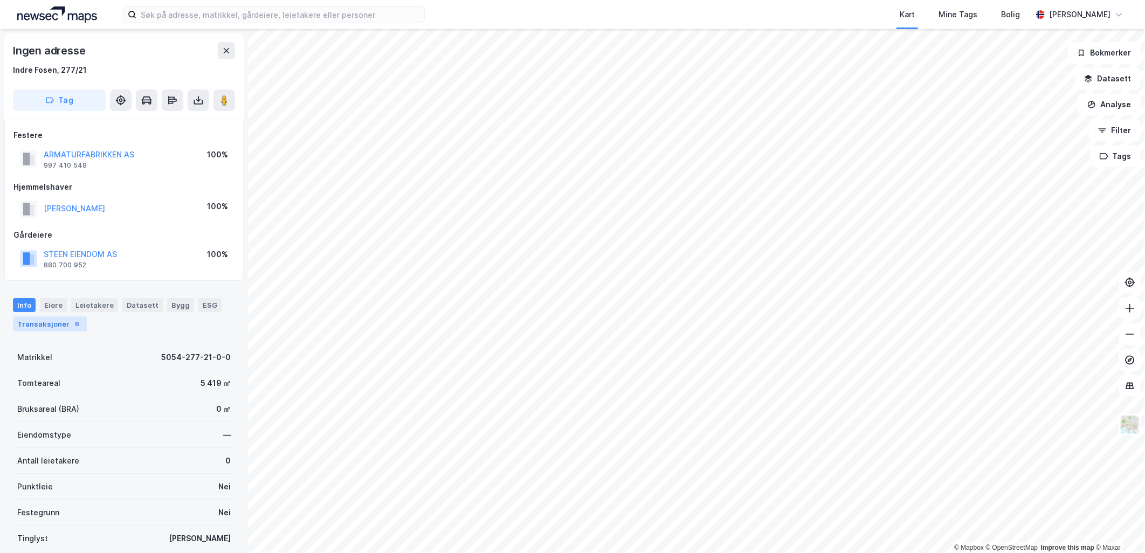
click at [65, 322] on div "Transaksjoner 6" at bounding box center [50, 323] width 74 height 15
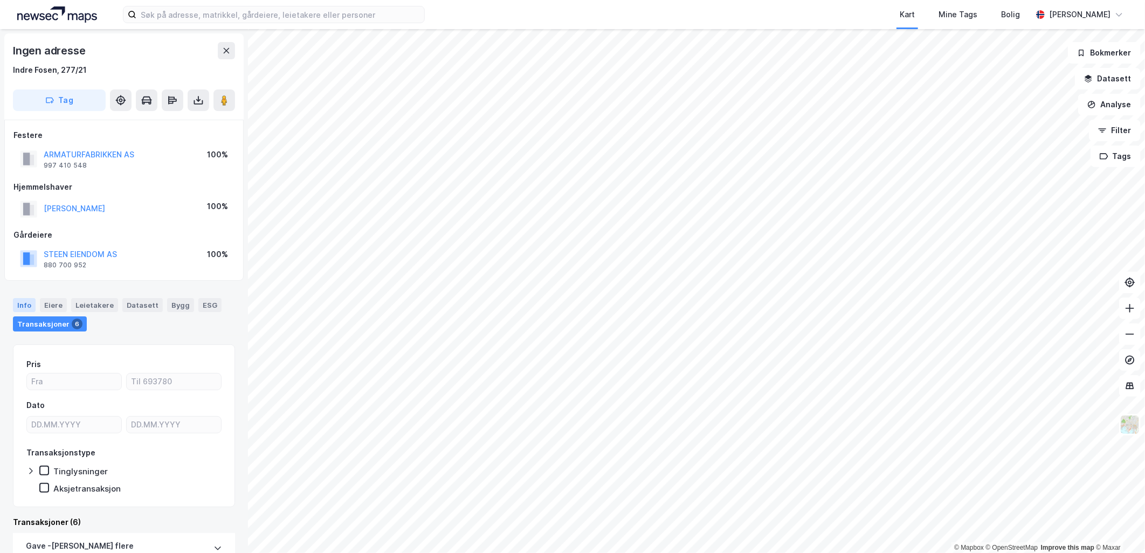
click at [23, 303] on div "Info" at bounding box center [24, 305] width 23 height 14
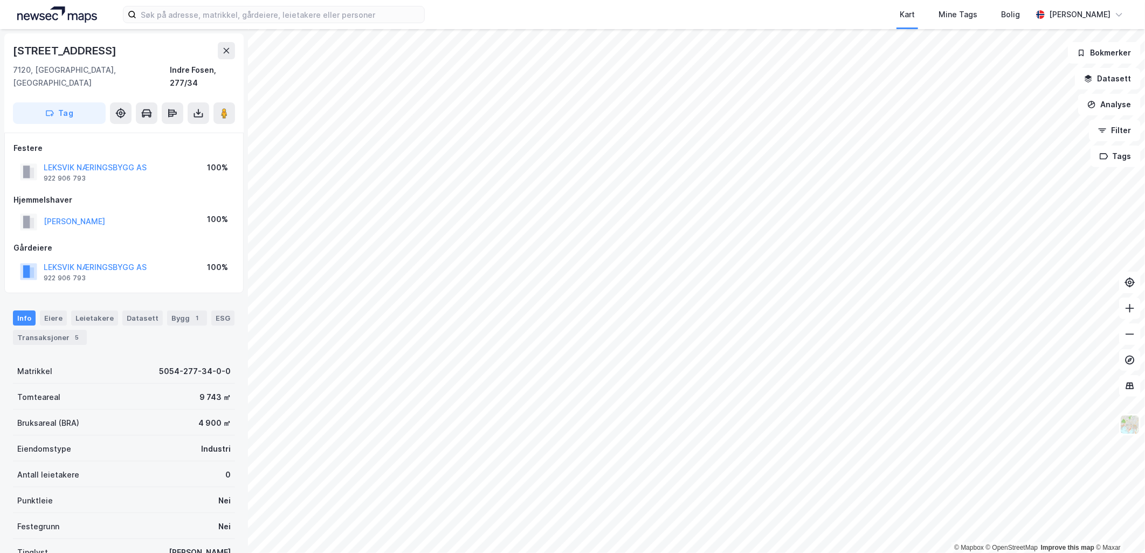
scroll to position [1, 0]
click at [63, 329] on div "Transaksjoner 5" at bounding box center [50, 336] width 74 height 15
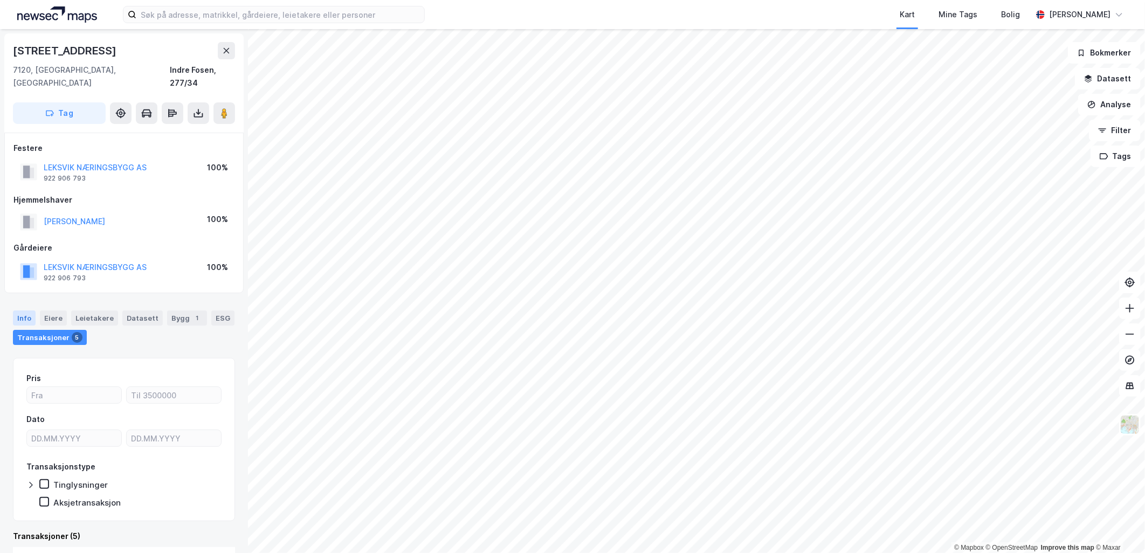
click at [29, 310] on div "Info" at bounding box center [24, 317] width 23 height 15
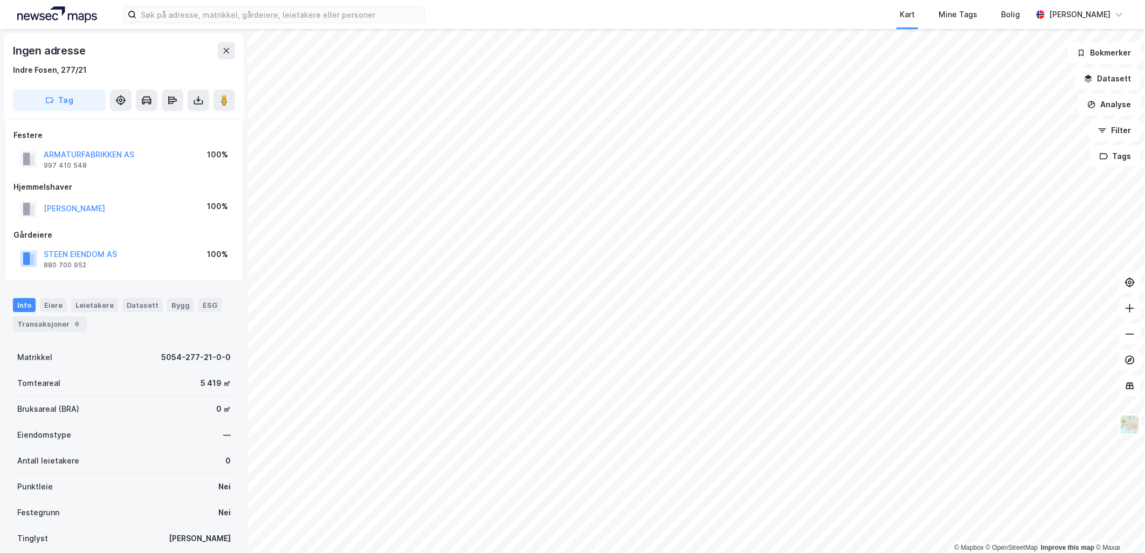
scroll to position [1, 0]
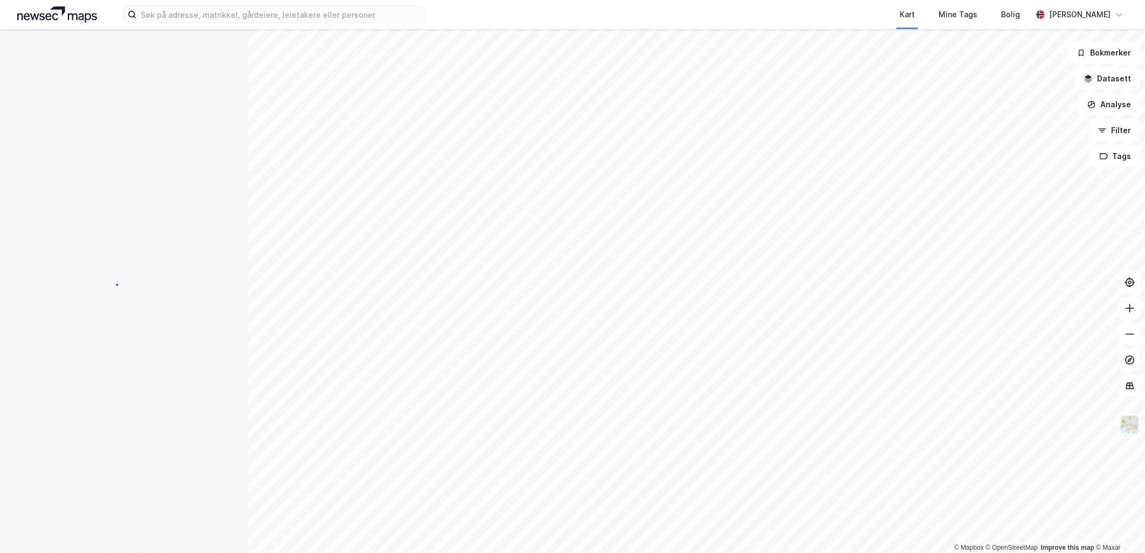
scroll to position [1, 0]
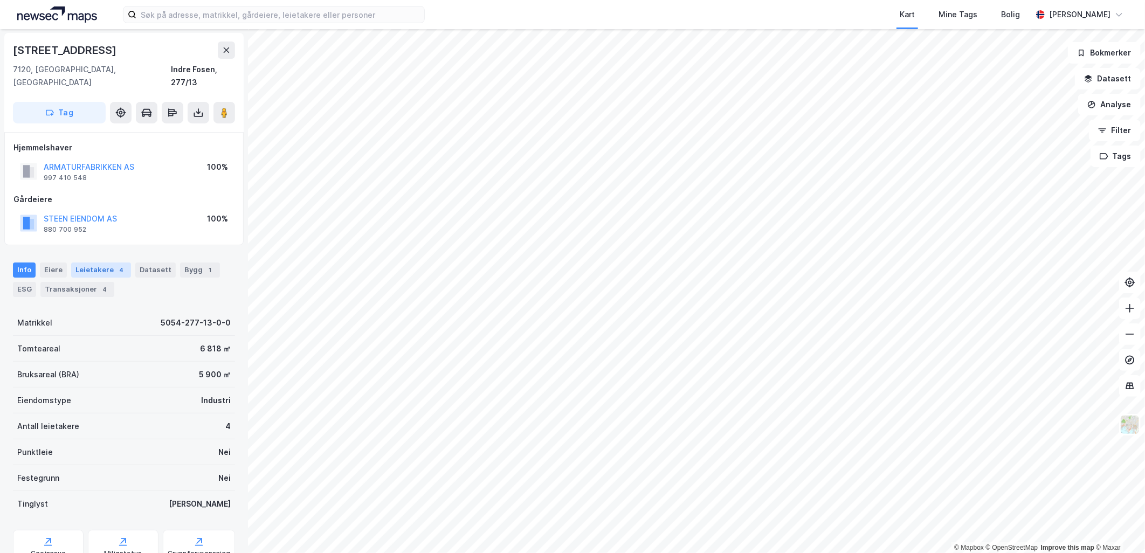
click at [100, 262] on div "Leietakere 4" at bounding box center [101, 269] width 60 height 15
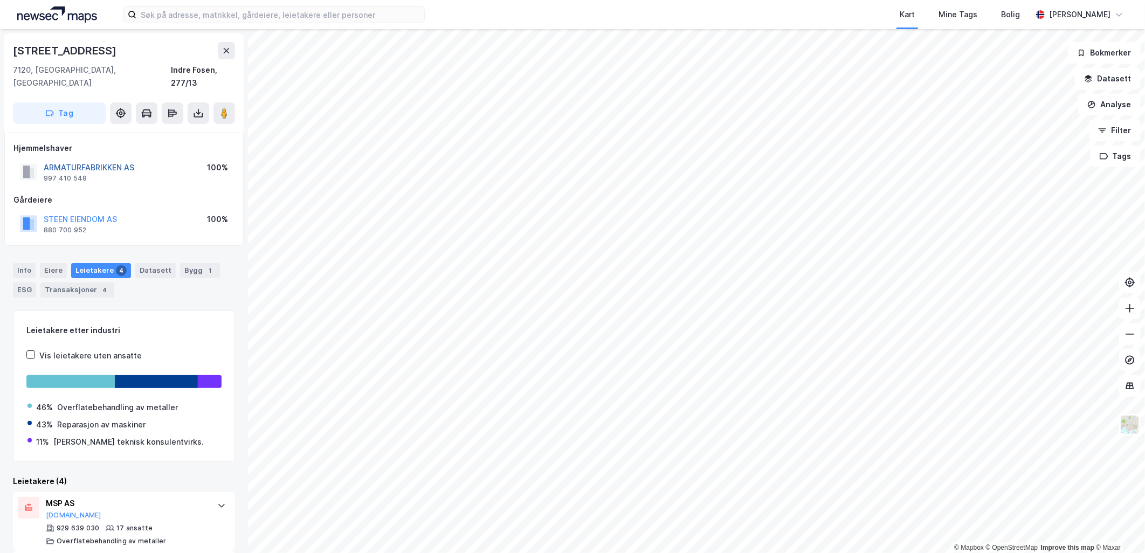
click at [0, 0] on button "ARMATURFABRIKKEN AS" at bounding box center [0, 0] width 0 height 0
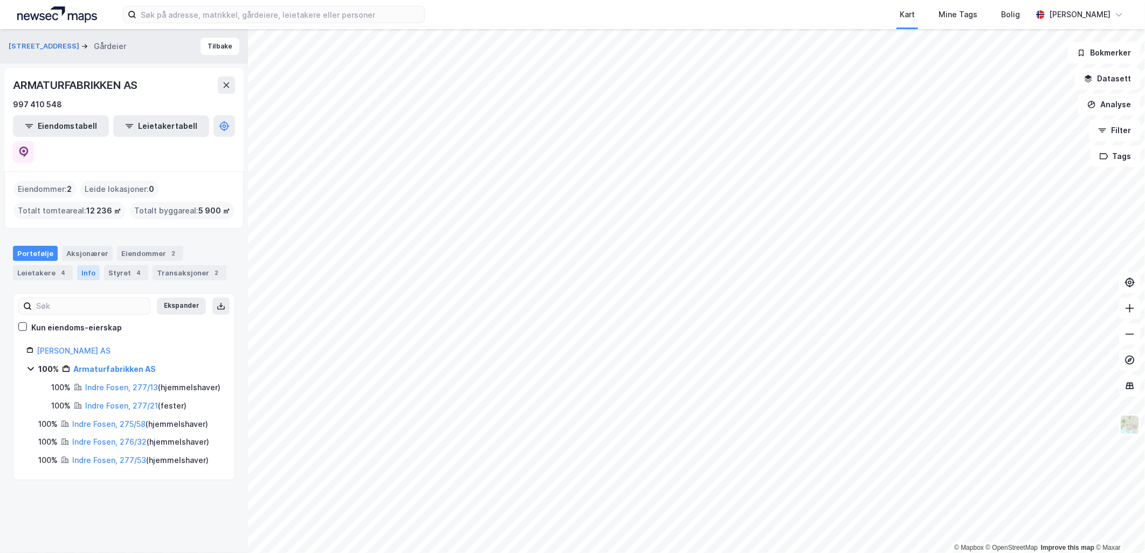
click at [78, 265] on div "Info" at bounding box center [88, 272] width 23 height 15
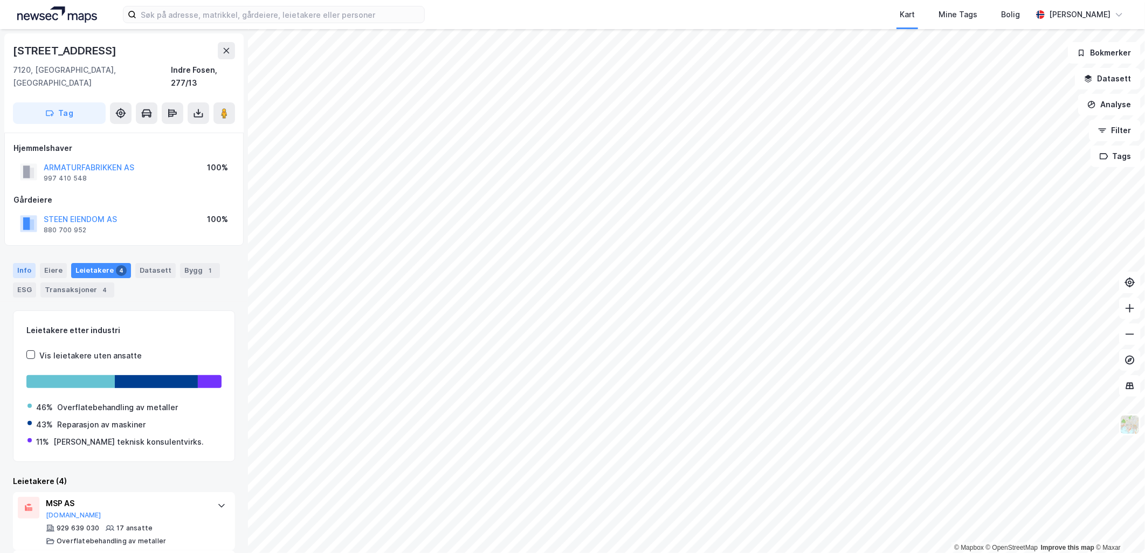
click at [23, 263] on div "Info" at bounding box center [24, 270] width 23 height 15
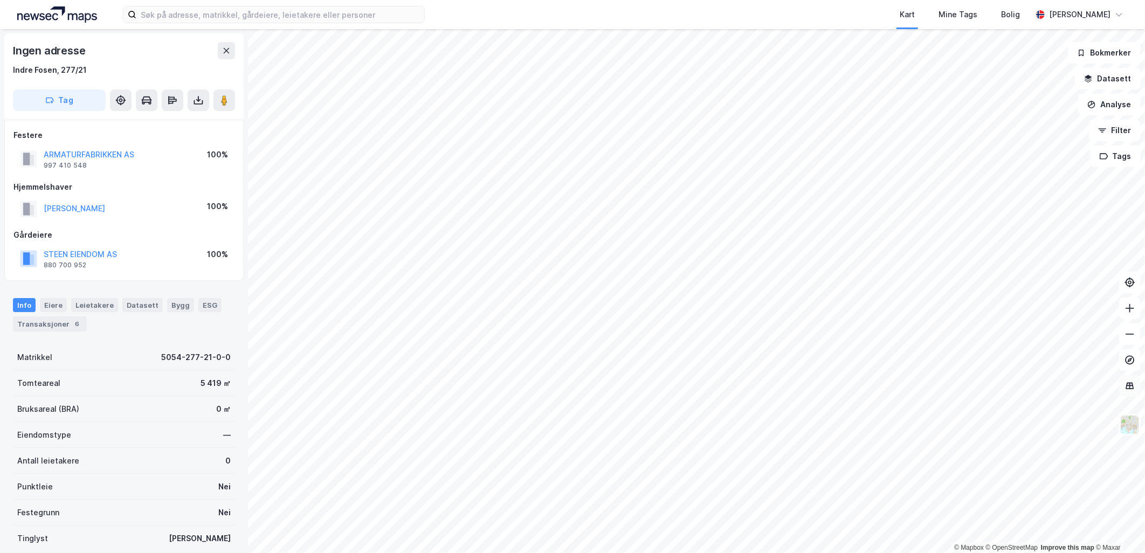
scroll to position [1, 0]
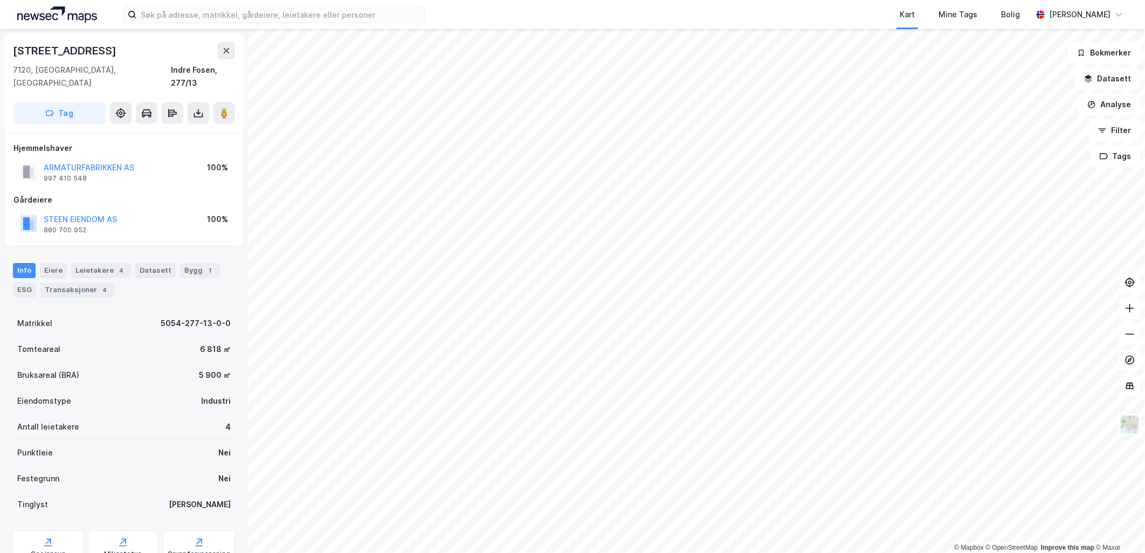
scroll to position [1, 0]
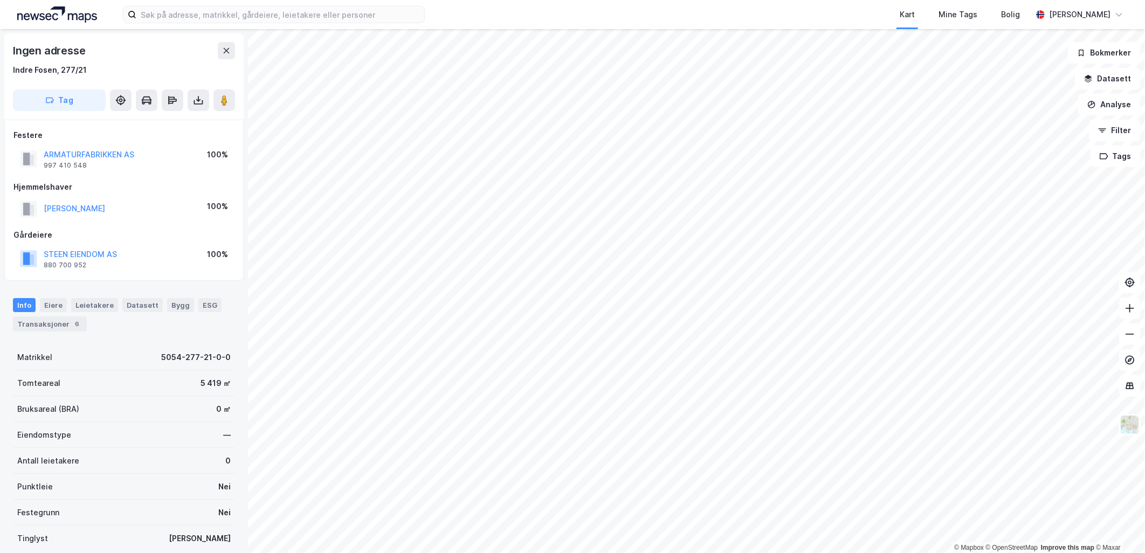
scroll to position [1, 0]
click at [56, 304] on div "Eiere" at bounding box center [53, 304] width 27 height 14
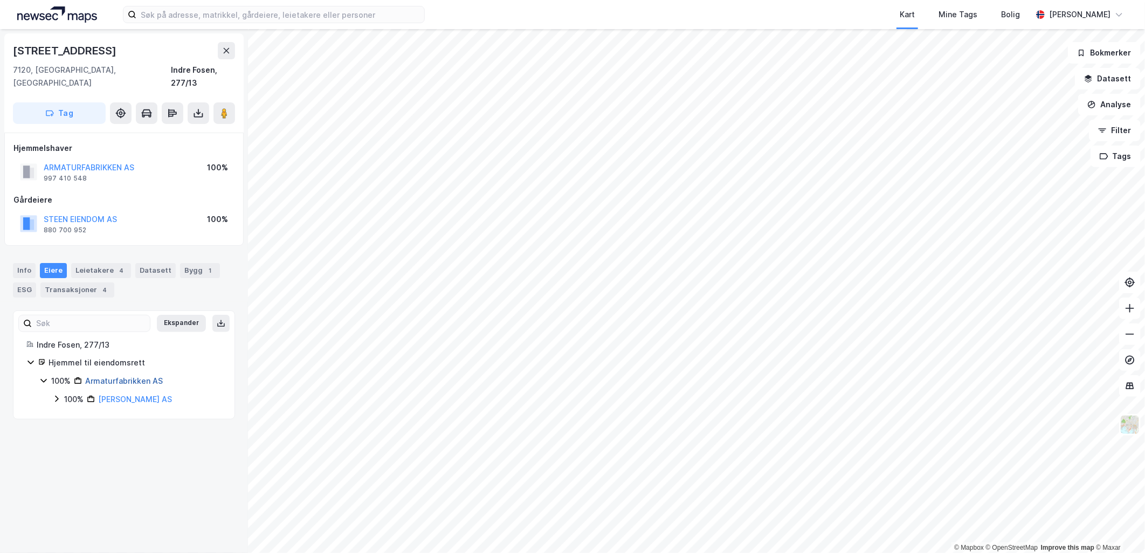
click at [94, 376] on link "Armaturfabrikken AS" at bounding box center [124, 380] width 78 height 9
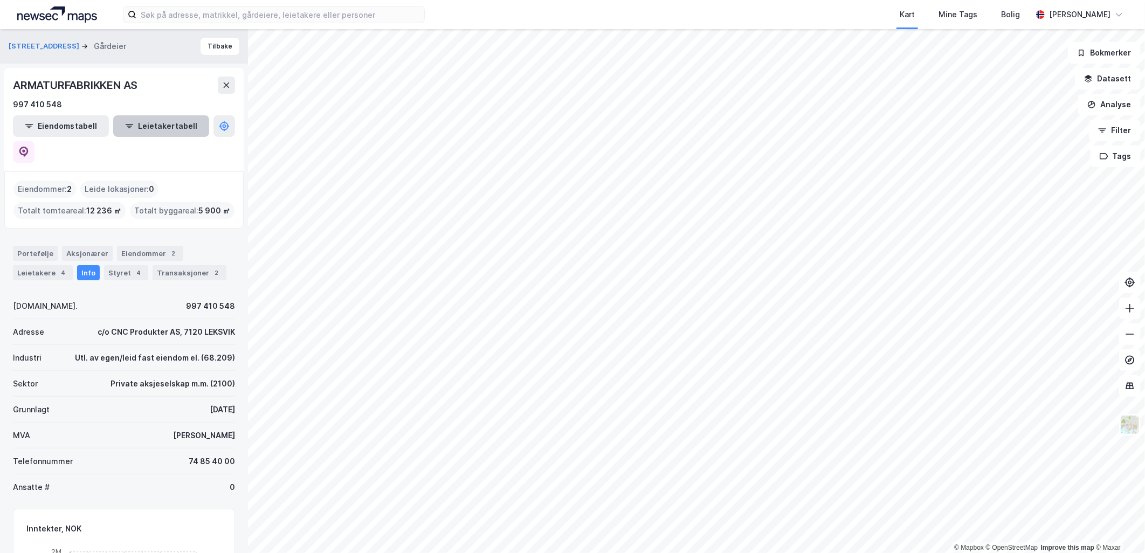
click at [134, 124] on button "Leietakertabell" at bounding box center [161, 126] width 96 height 22
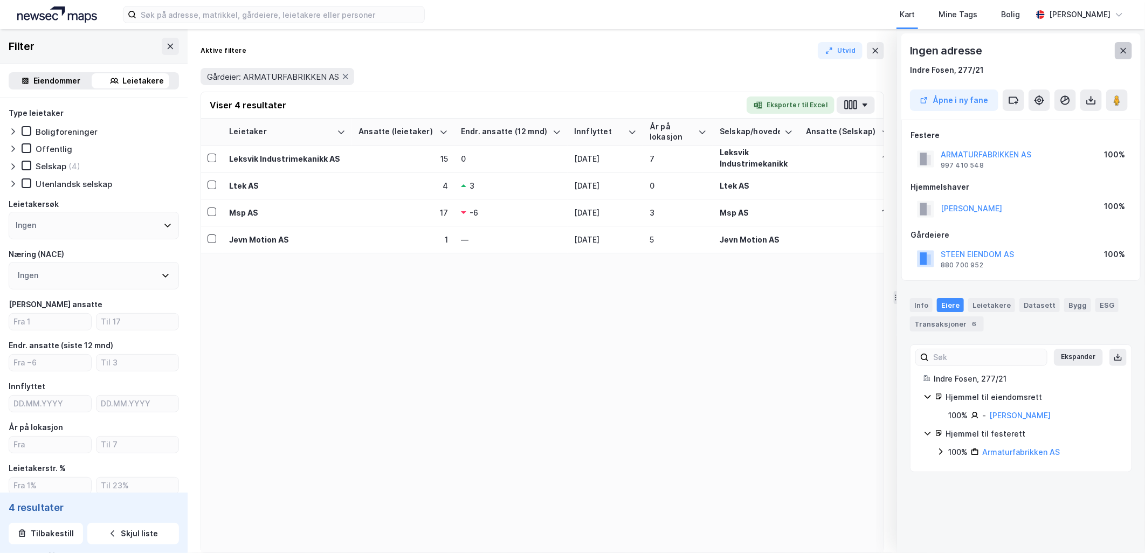
click at [1120, 50] on icon at bounding box center [1123, 50] width 9 height 9
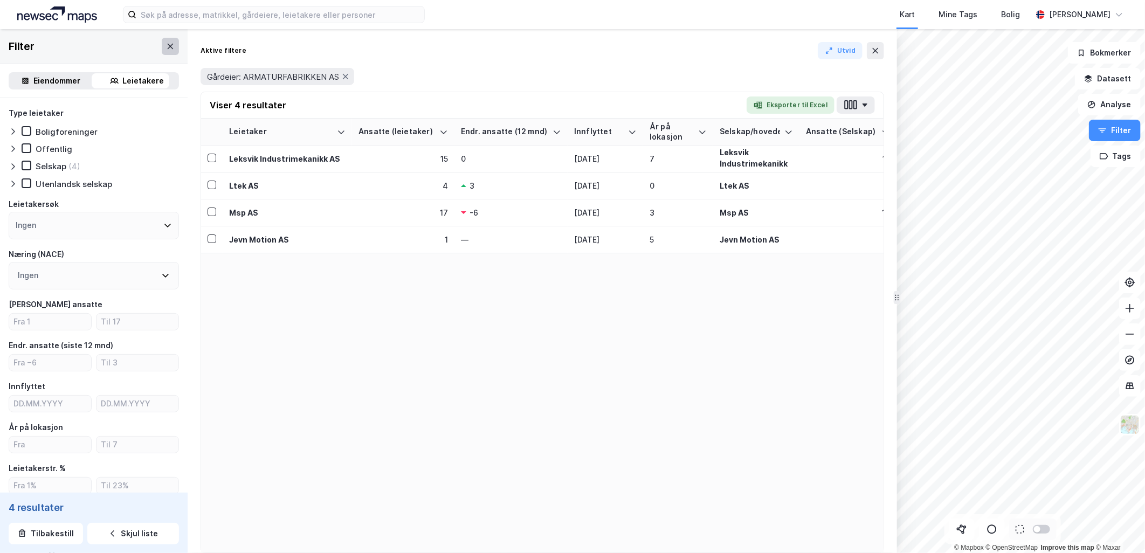
click at [162, 44] on button at bounding box center [170, 46] width 17 height 17
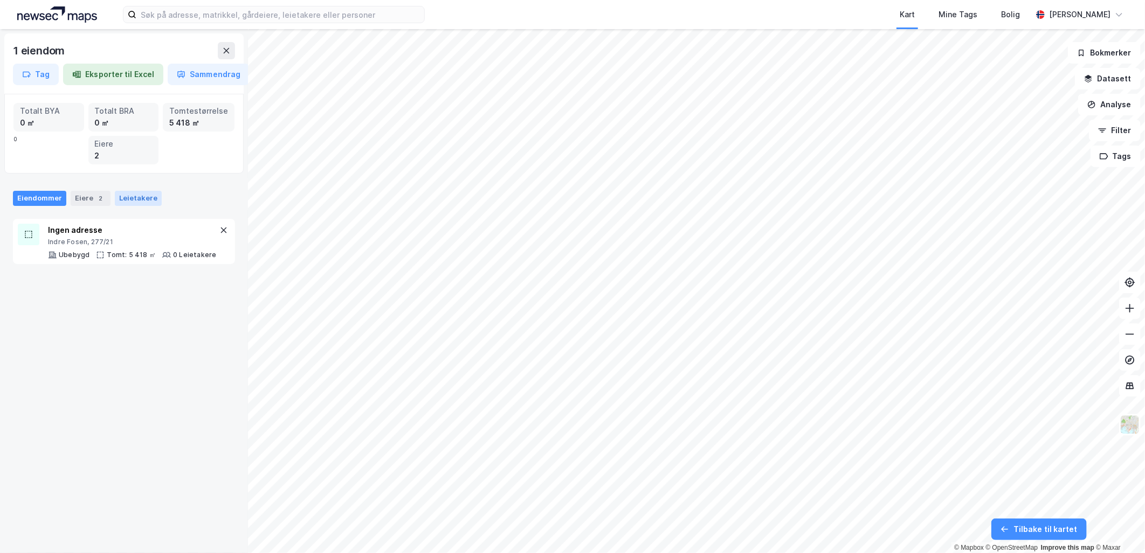
click at [137, 193] on div "Leietakere" at bounding box center [138, 198] width 47 height 15
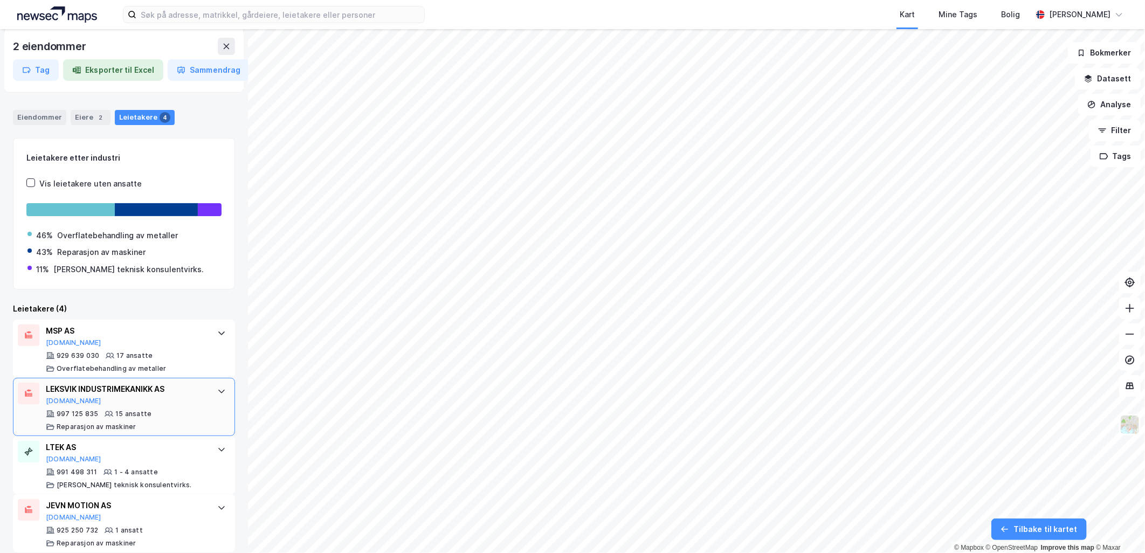
scroll to position [93, 0]
